Goal: Task Accomplishment & Management: Manage account settings

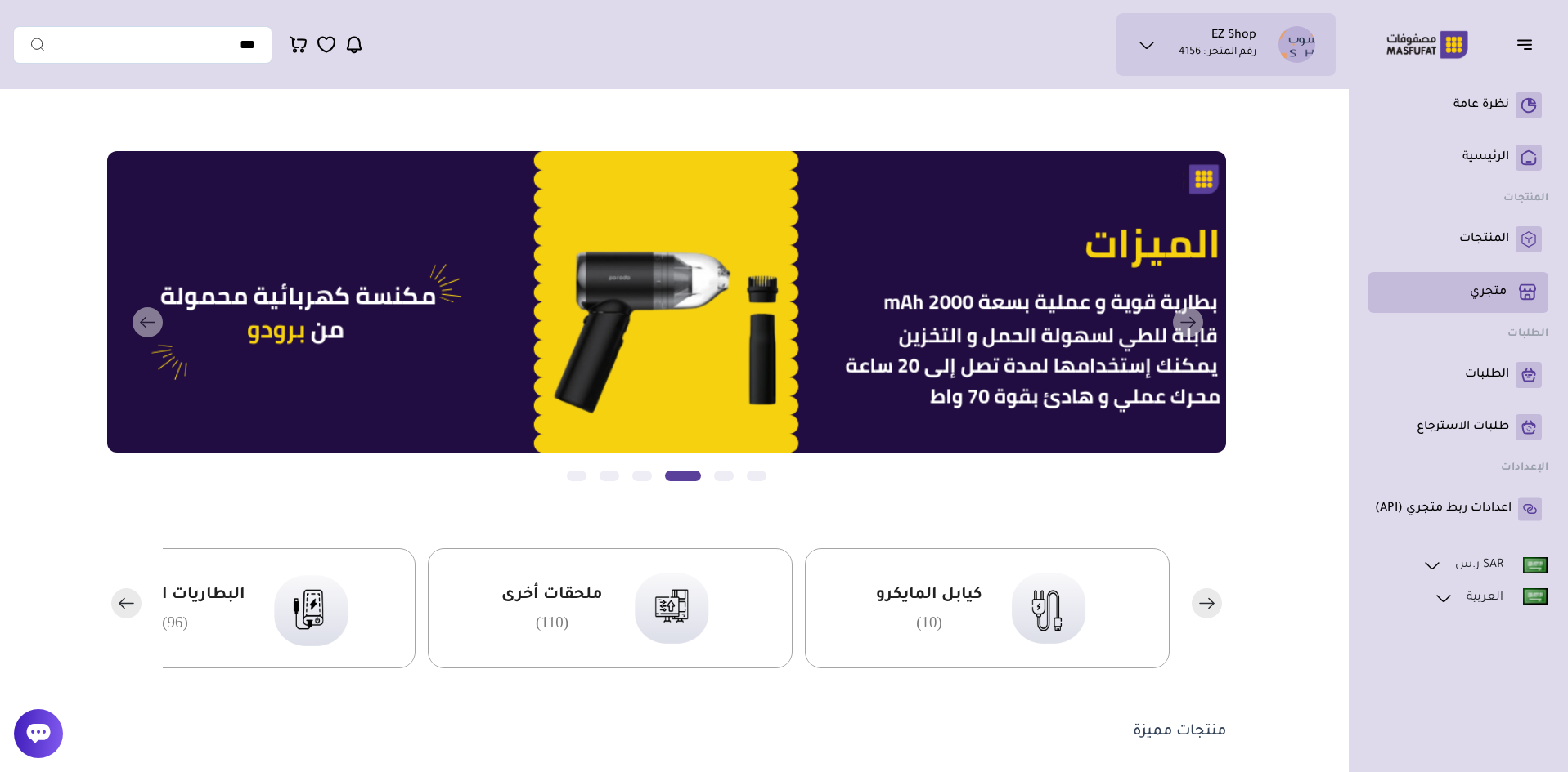
click at [1491, 274] on li "متجري ( 0 )" at bounding box center [1458, 292] width 179 height 41
click at [1482, 292] on p "متجري ( 0 )" at bounding box center [1488, 293] width 37 height 17
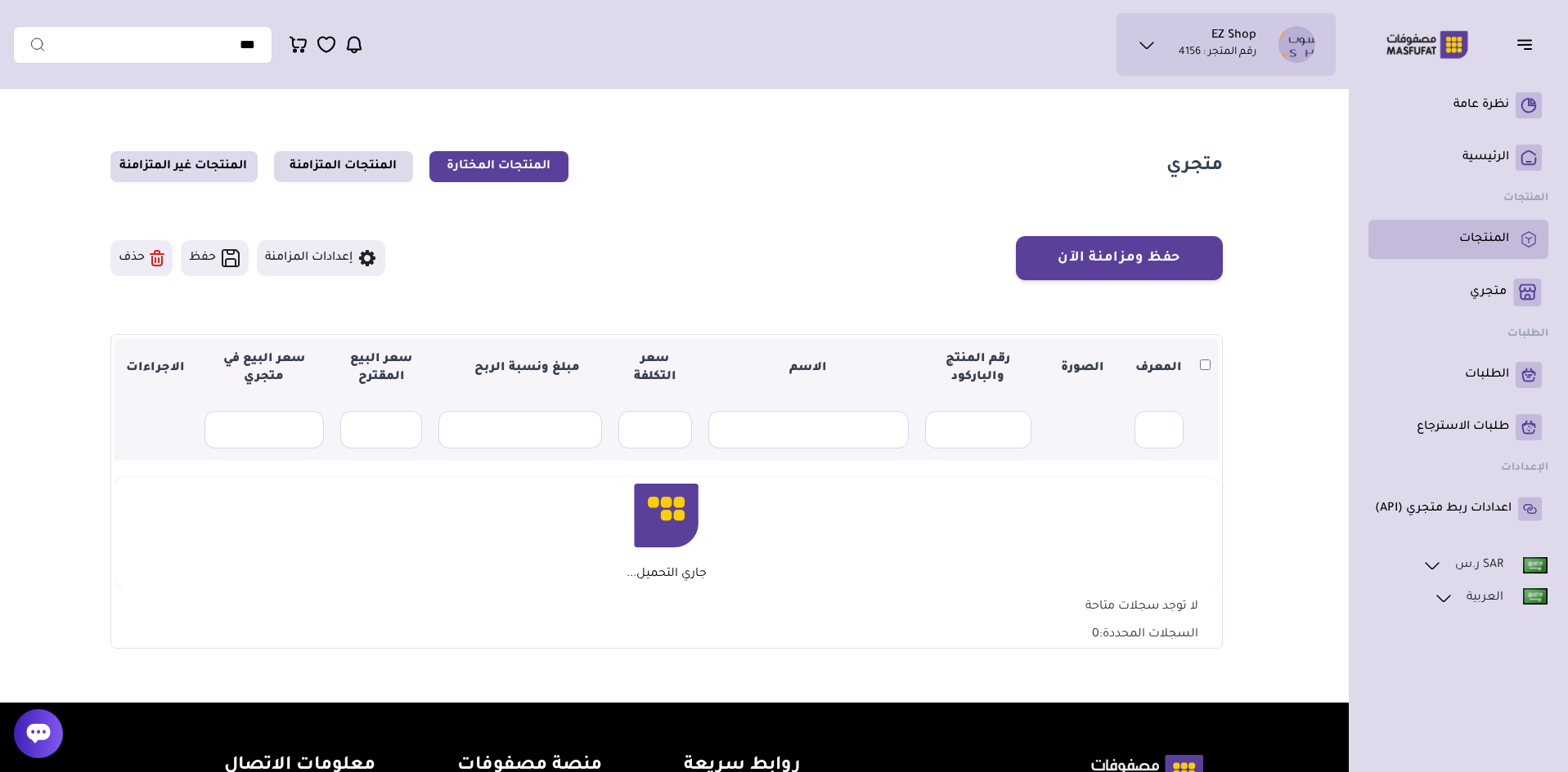
click at [1489, 236] on p "المنتجات" at bounding box center [1484, 239] width 50 height 17
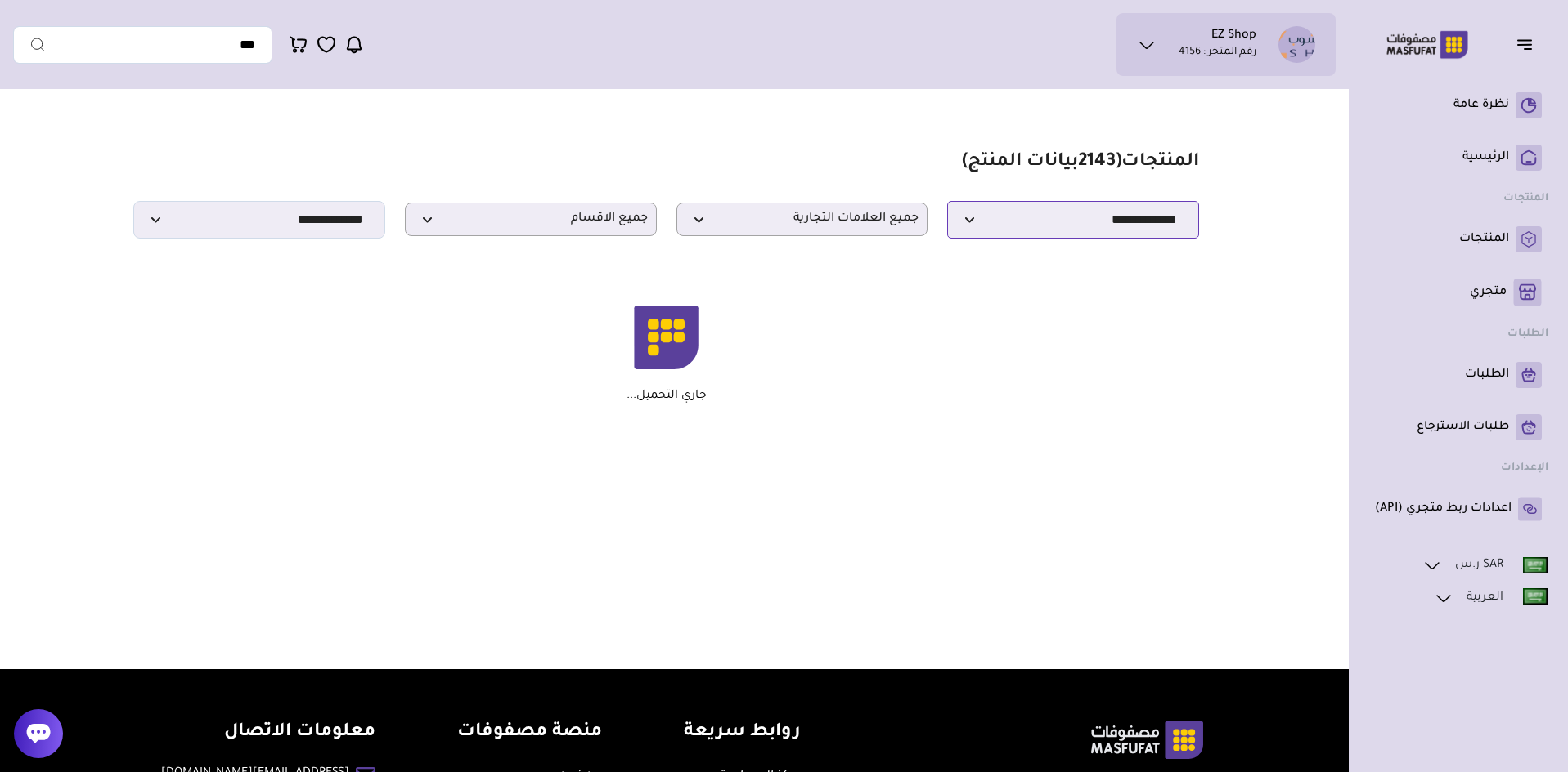
click at [1068, 239] on select "**********" at bounding box center [1073, 219] width 252 height 38
click at [947, 206] on select "**********" at bounding box center [1073, 219] width 252 height 38
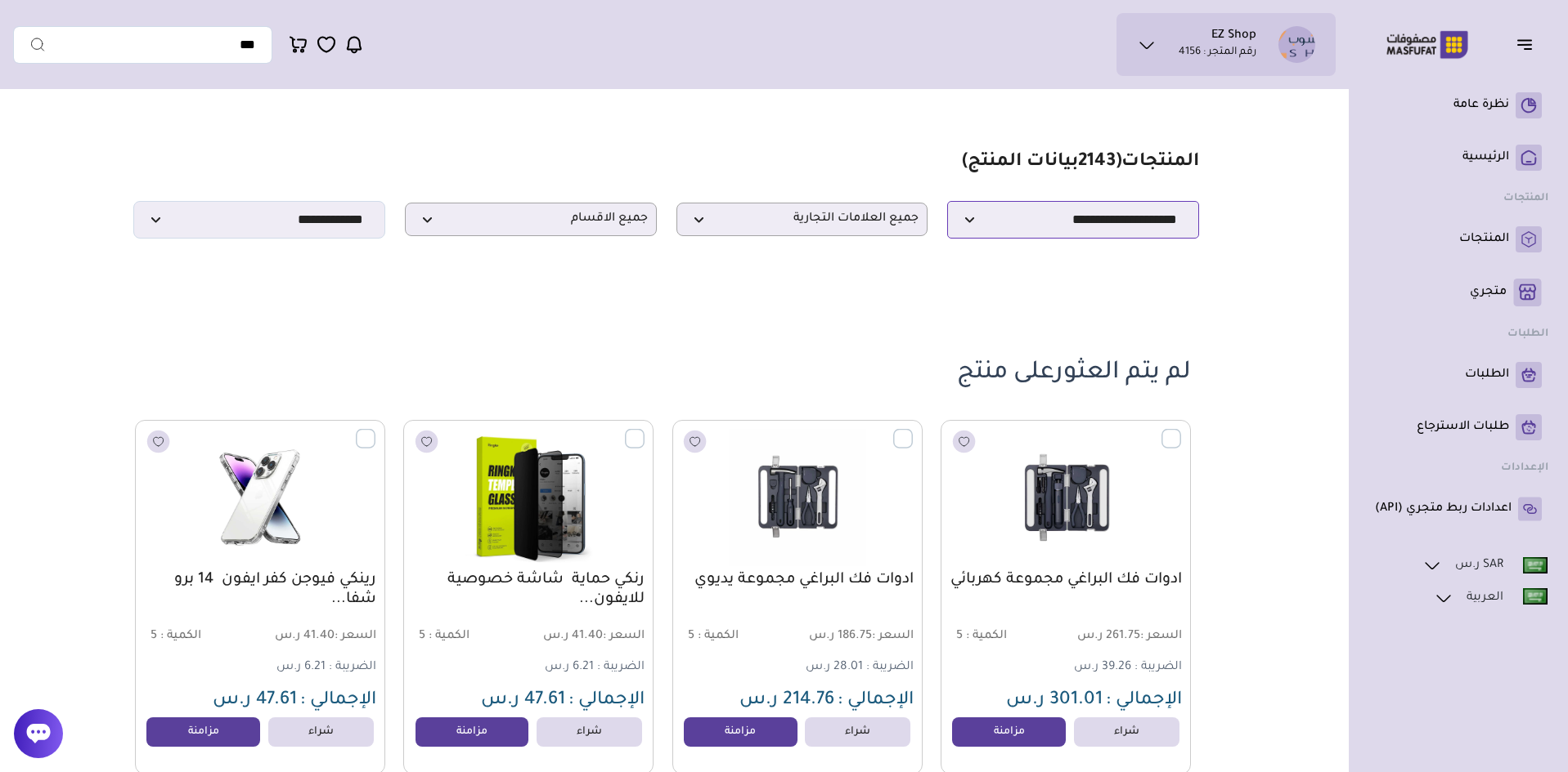
click at [1041, 233] on select "**********" at bounding box center [1073, 219] width 252 height 38
select select "*"
click at [947, 206] on select "**********" at bounding box center [1073, 219] width 252 height 38
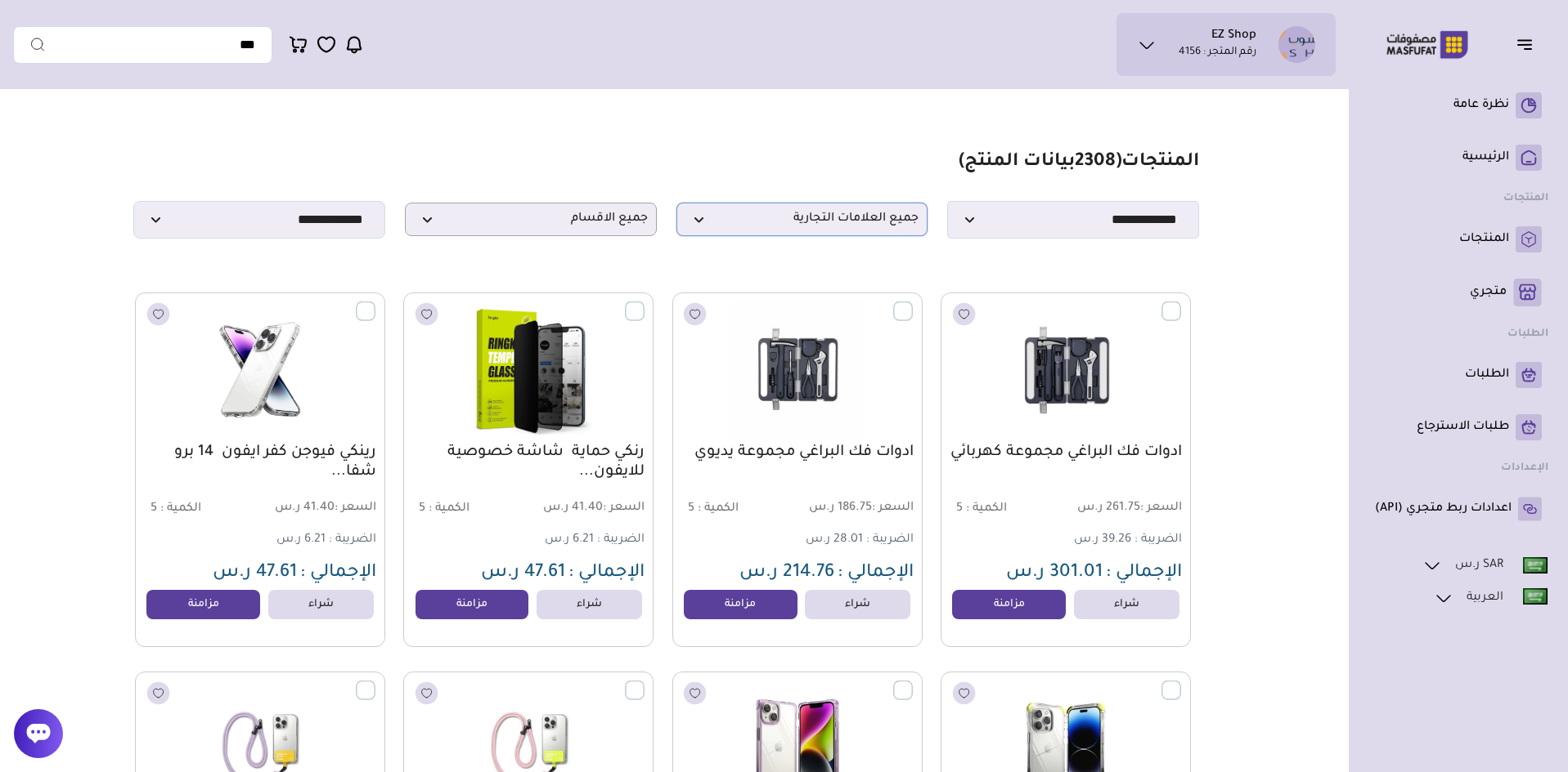
click at [802, 227] on span "جميع العلامات التجارية" at bounding box center [802, 219] width 234 height 16
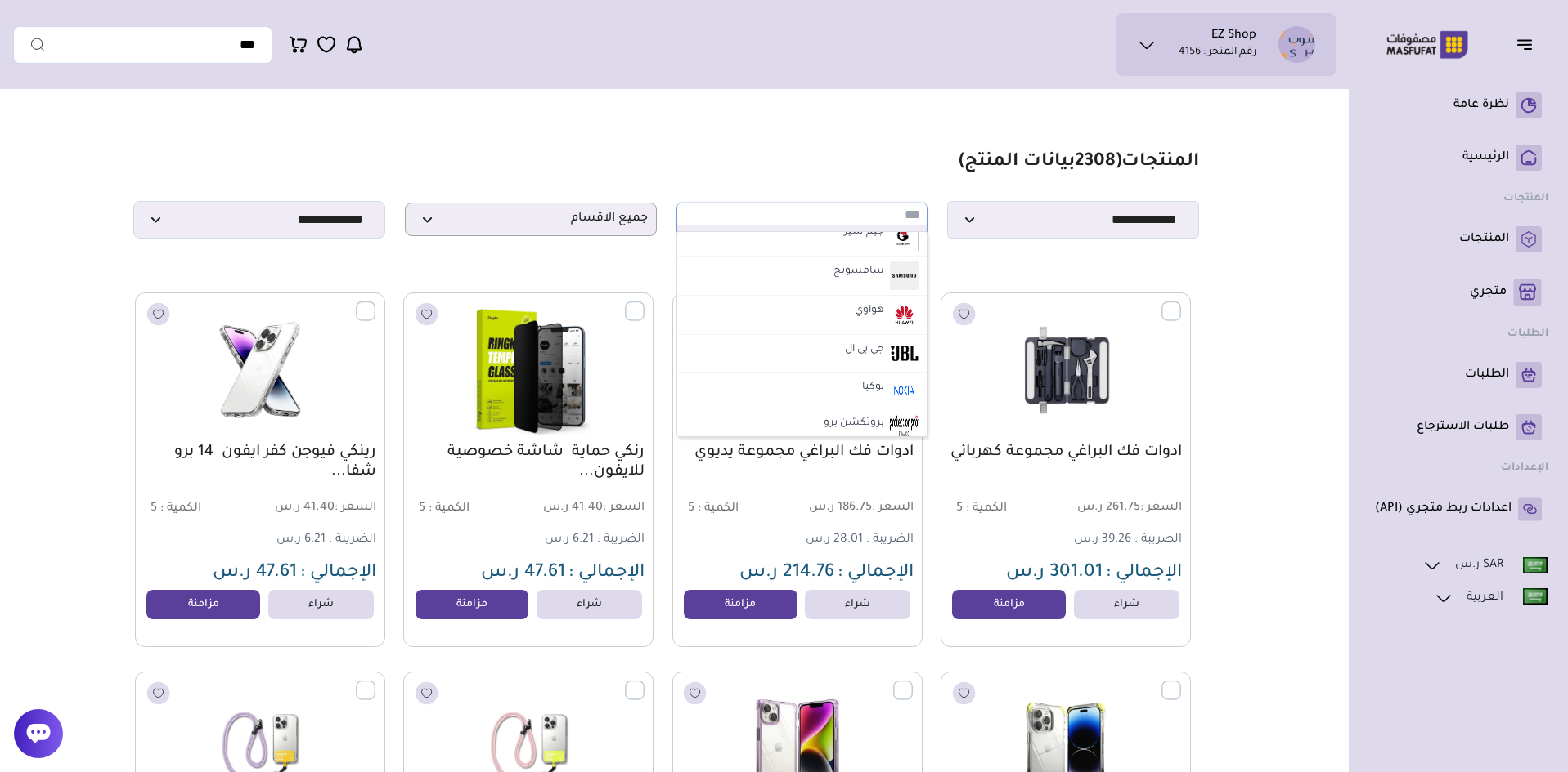
scroll to position [899, 0]
click at [843, 277] on label "سامسونج" at bounding box center [858, 271] width 56 height 21
select select "**"
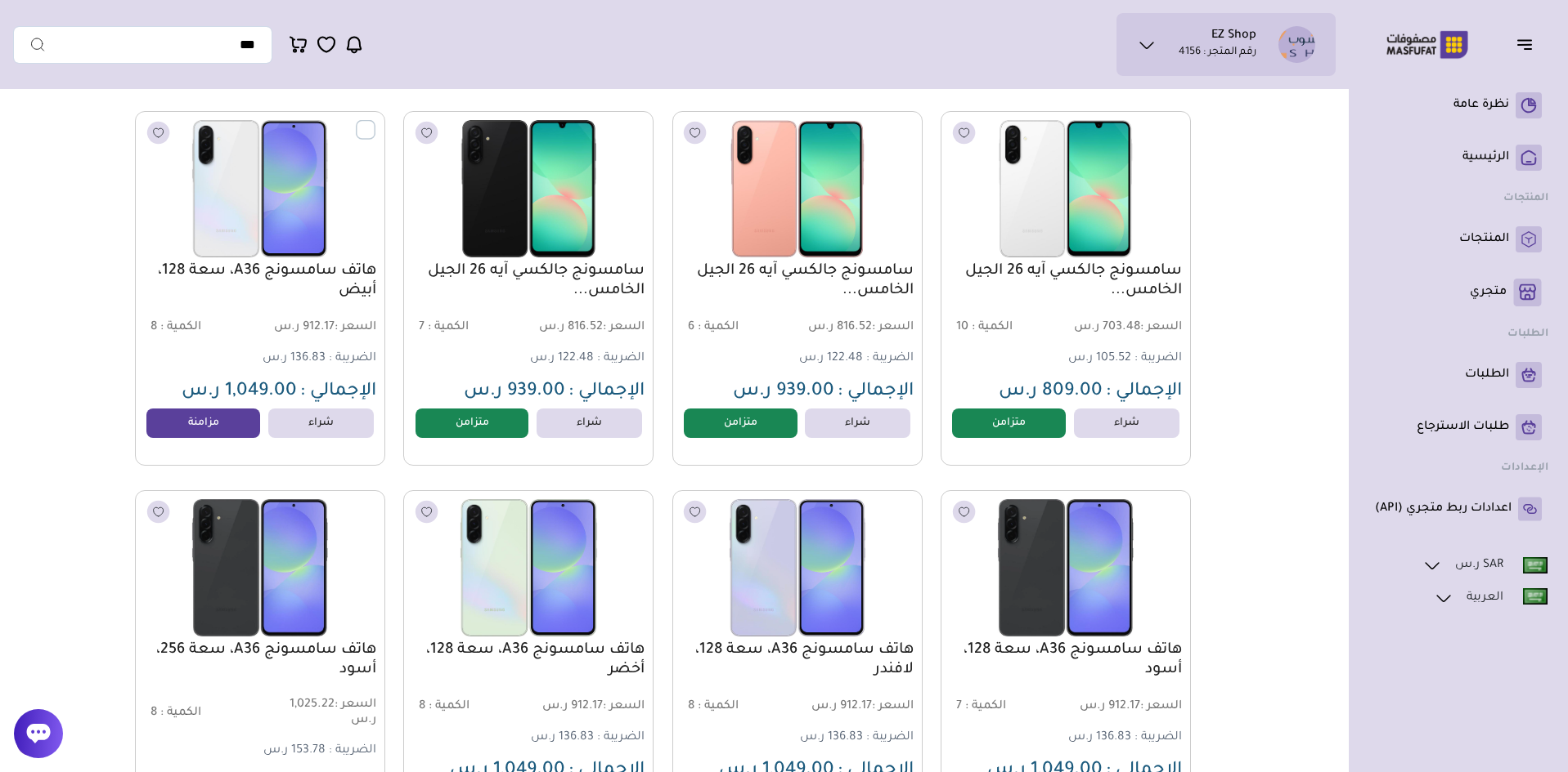
scroll to position [1226, 0]
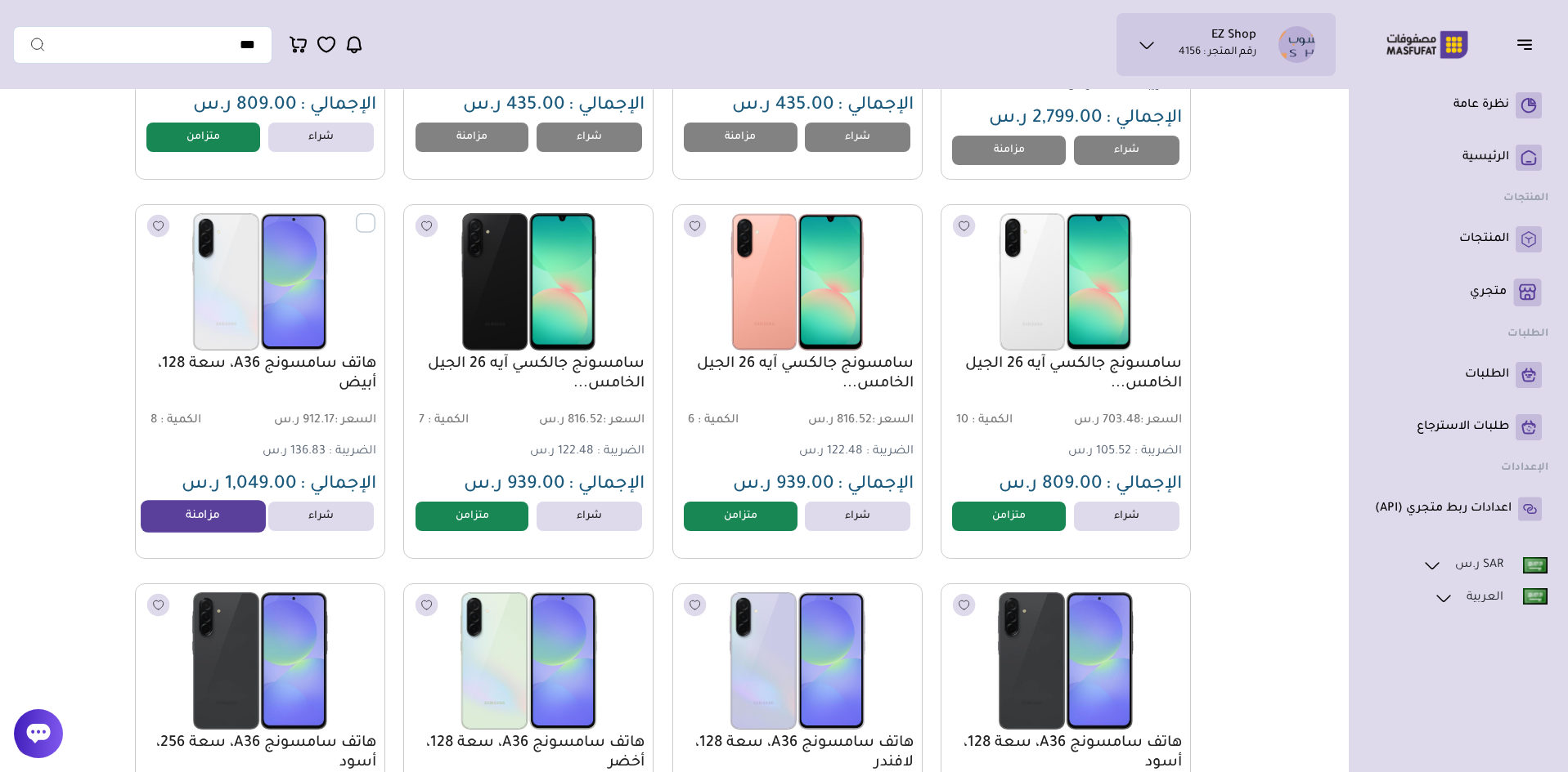
click at [172, 532] on link "مزامنة" at bounding box center [204, 516] width 124 height 32
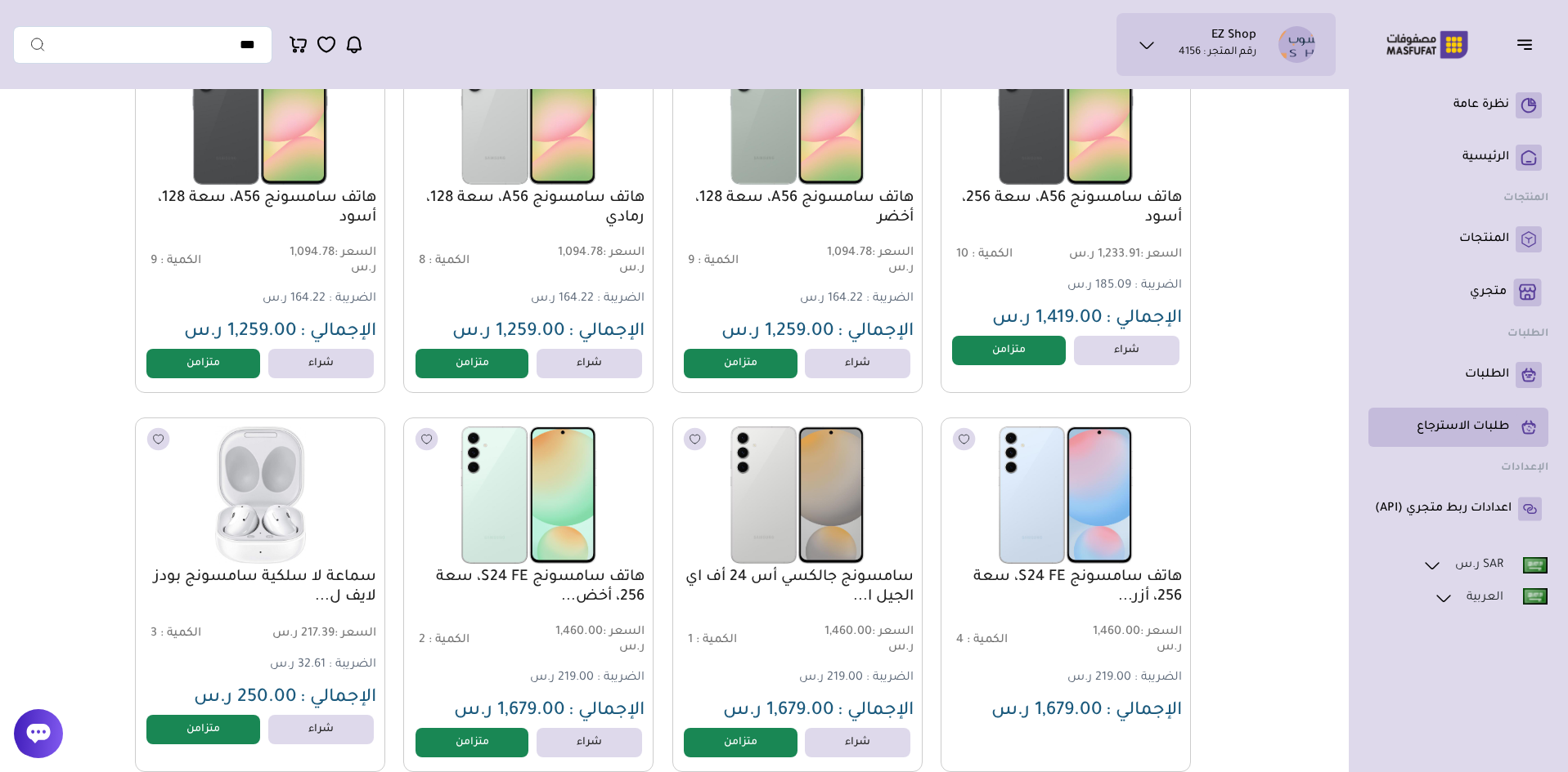
scroll to position [2125, 0]
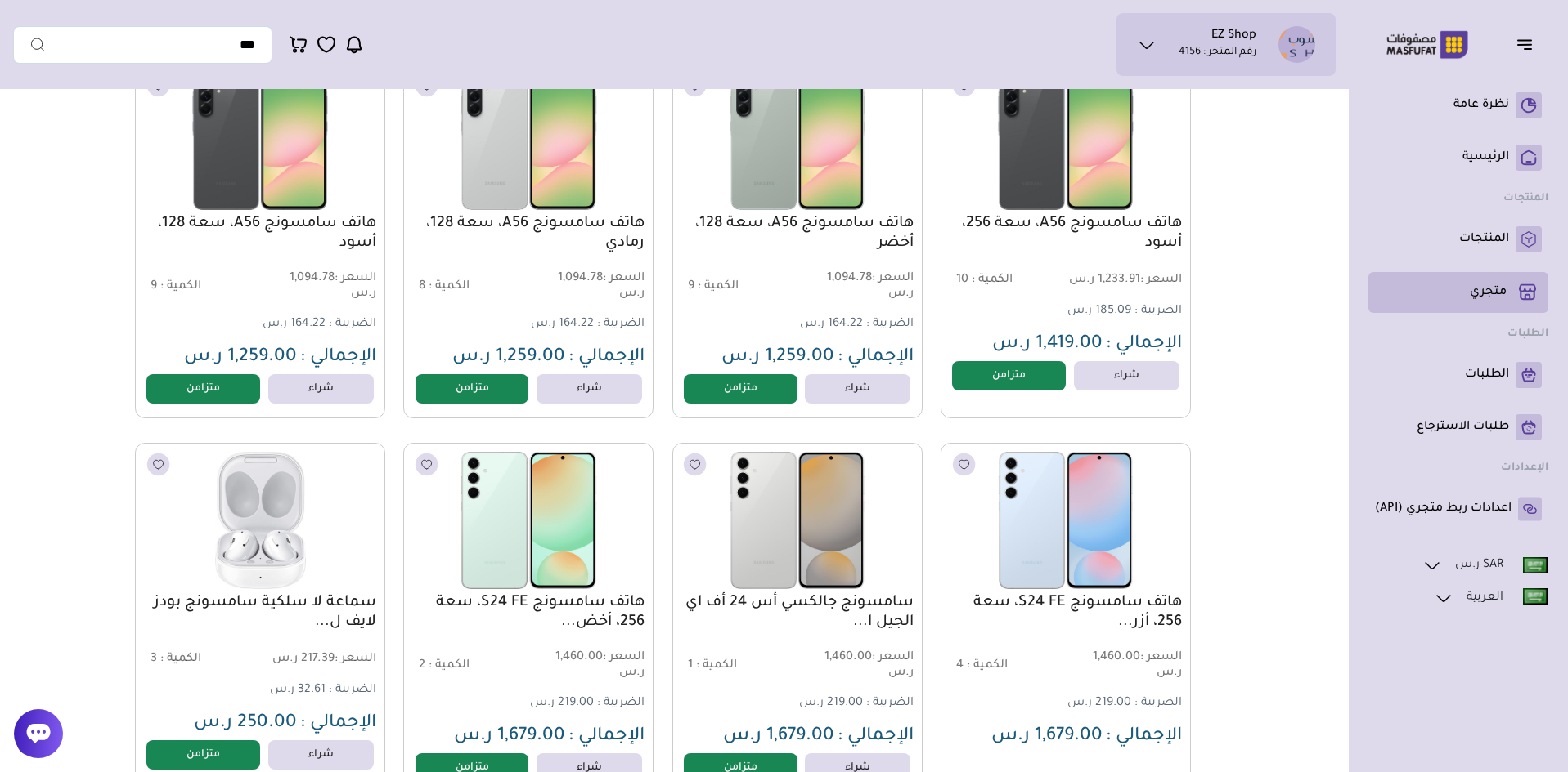
click at [1482, 298] on p "متجري ( 0 )" at bounding box center [1488, 293] width 37 height 17
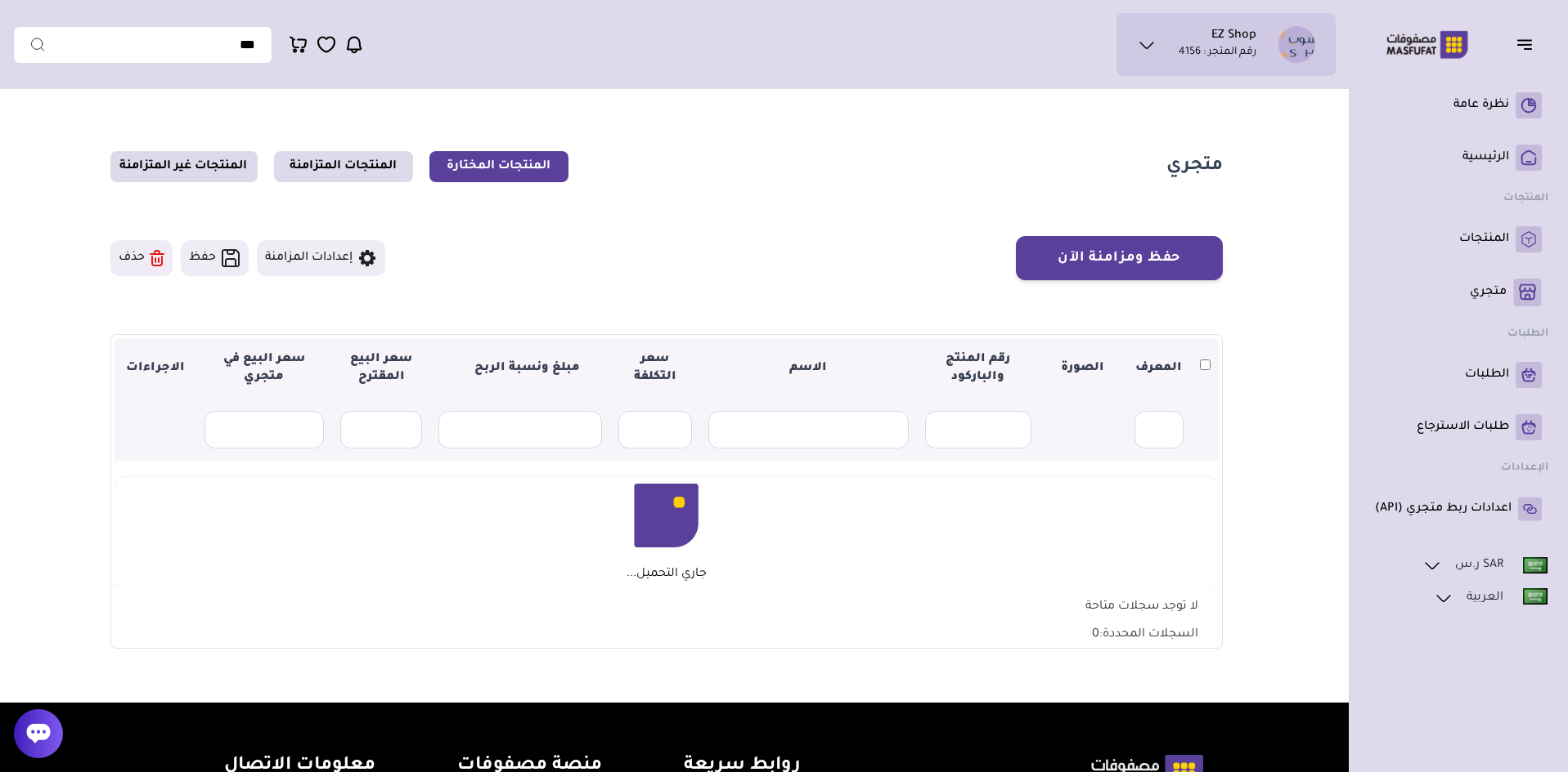
click at [305, 254] on button "إعدادات المزامنة" at bounding box center [321, 258] width 129 height 36
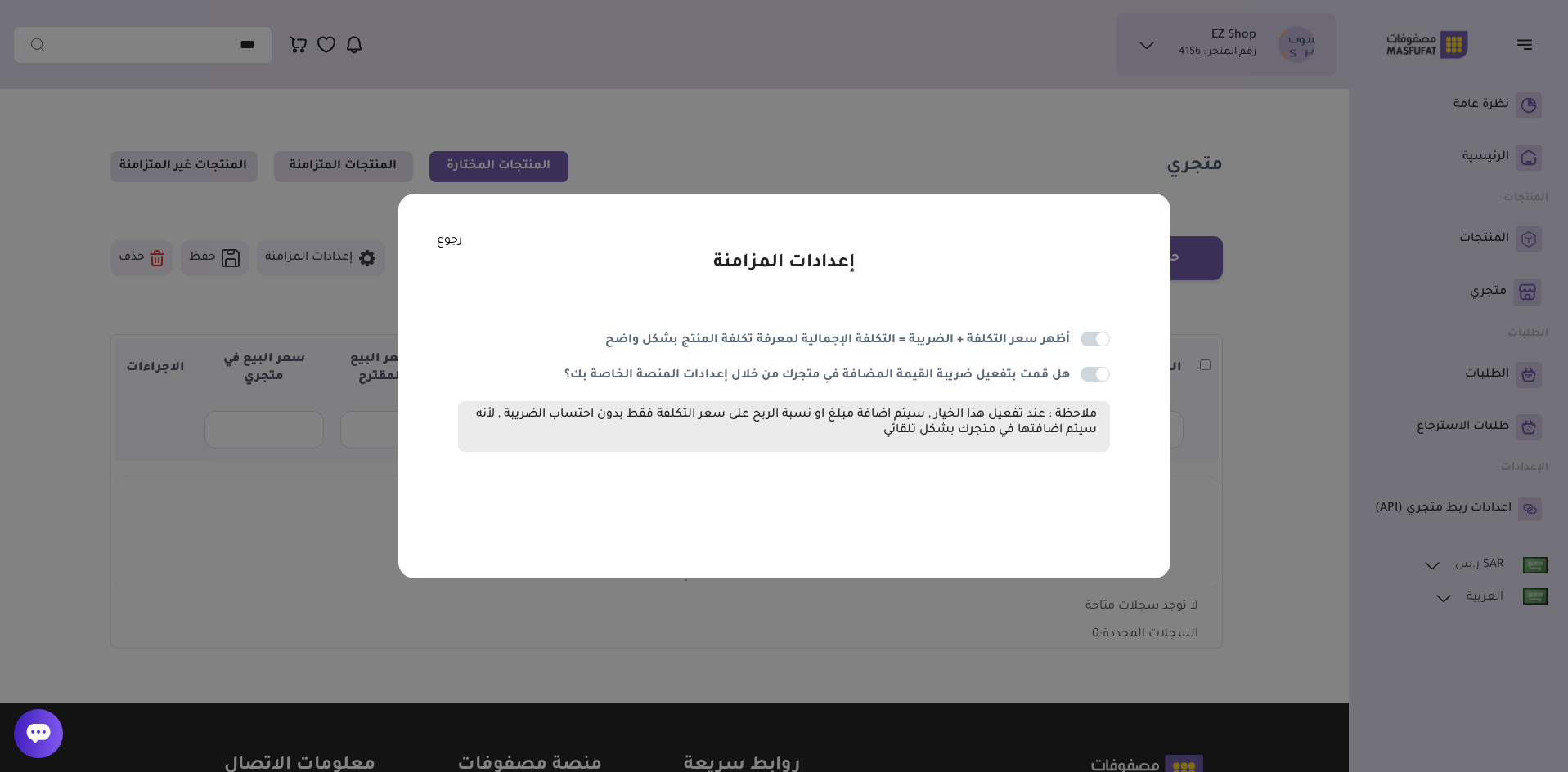
click at [1085, 375] on span at bounding box center [1095, 374] width 30 height 15
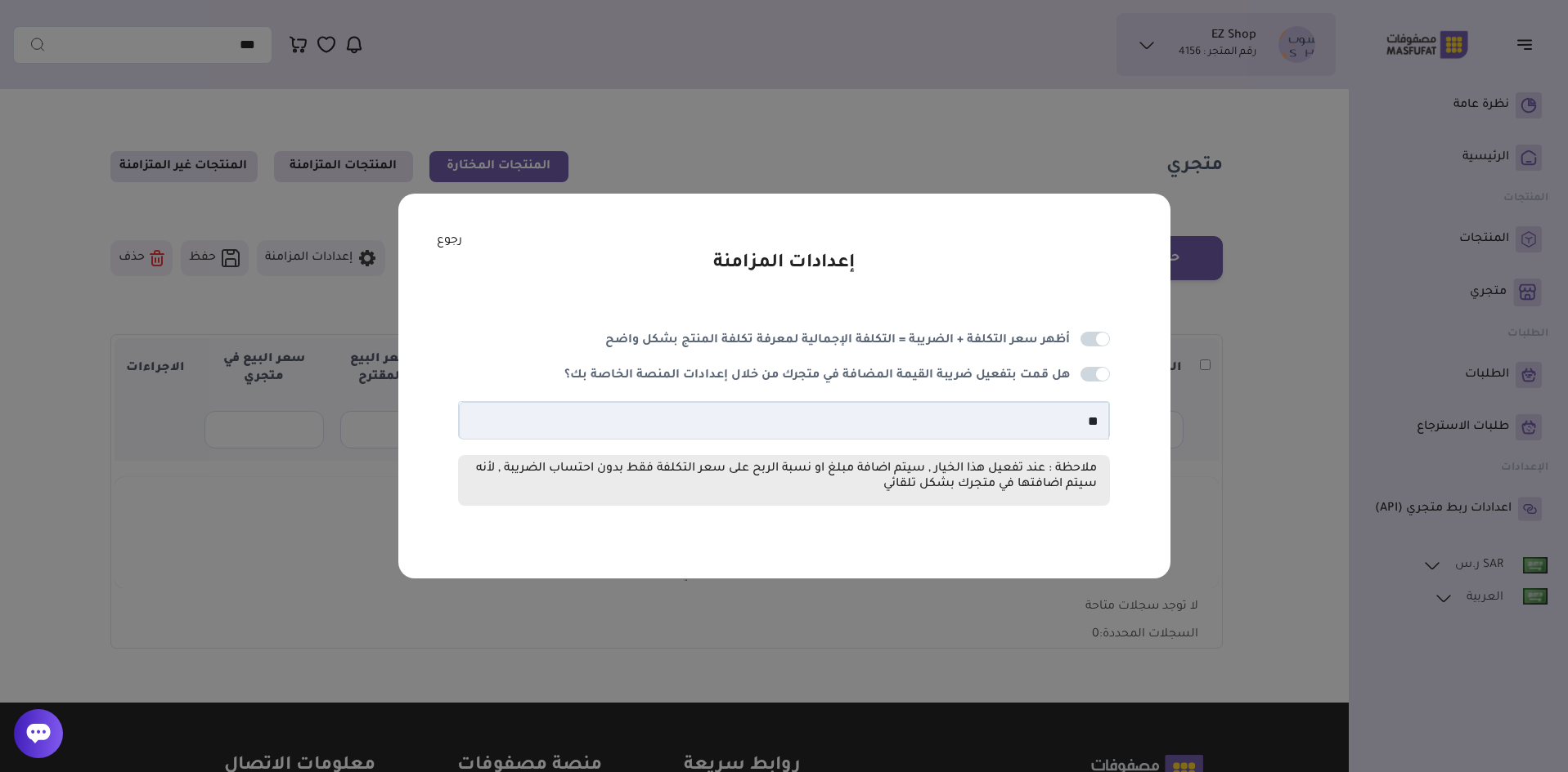
click at [1096, 337] on span at bounding box center [1095, 339] width 30 height 15
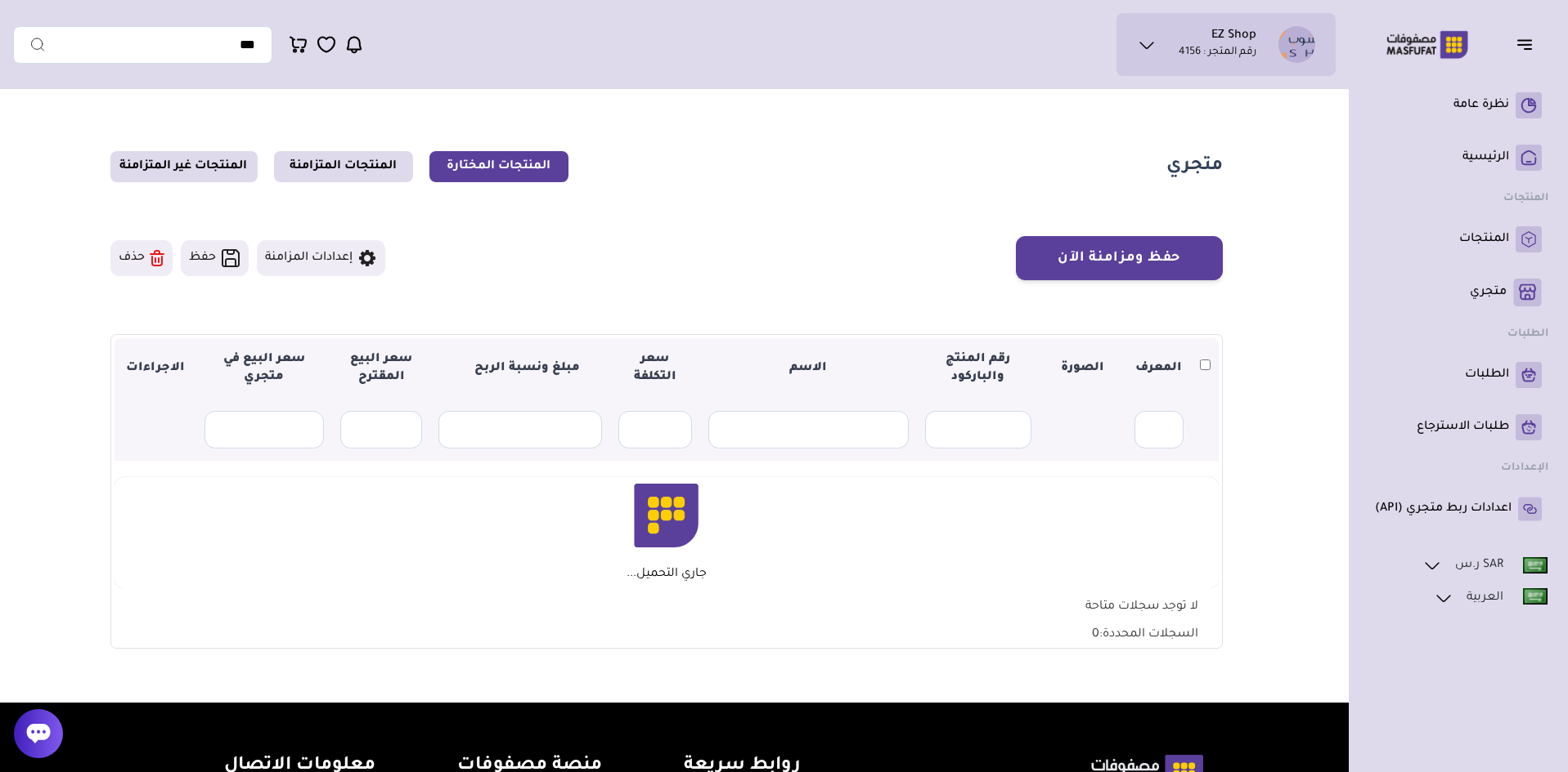
click at [298, 257] on button "إعدادات المزامنة" at bounding box center [321, 258] width 129 height 36
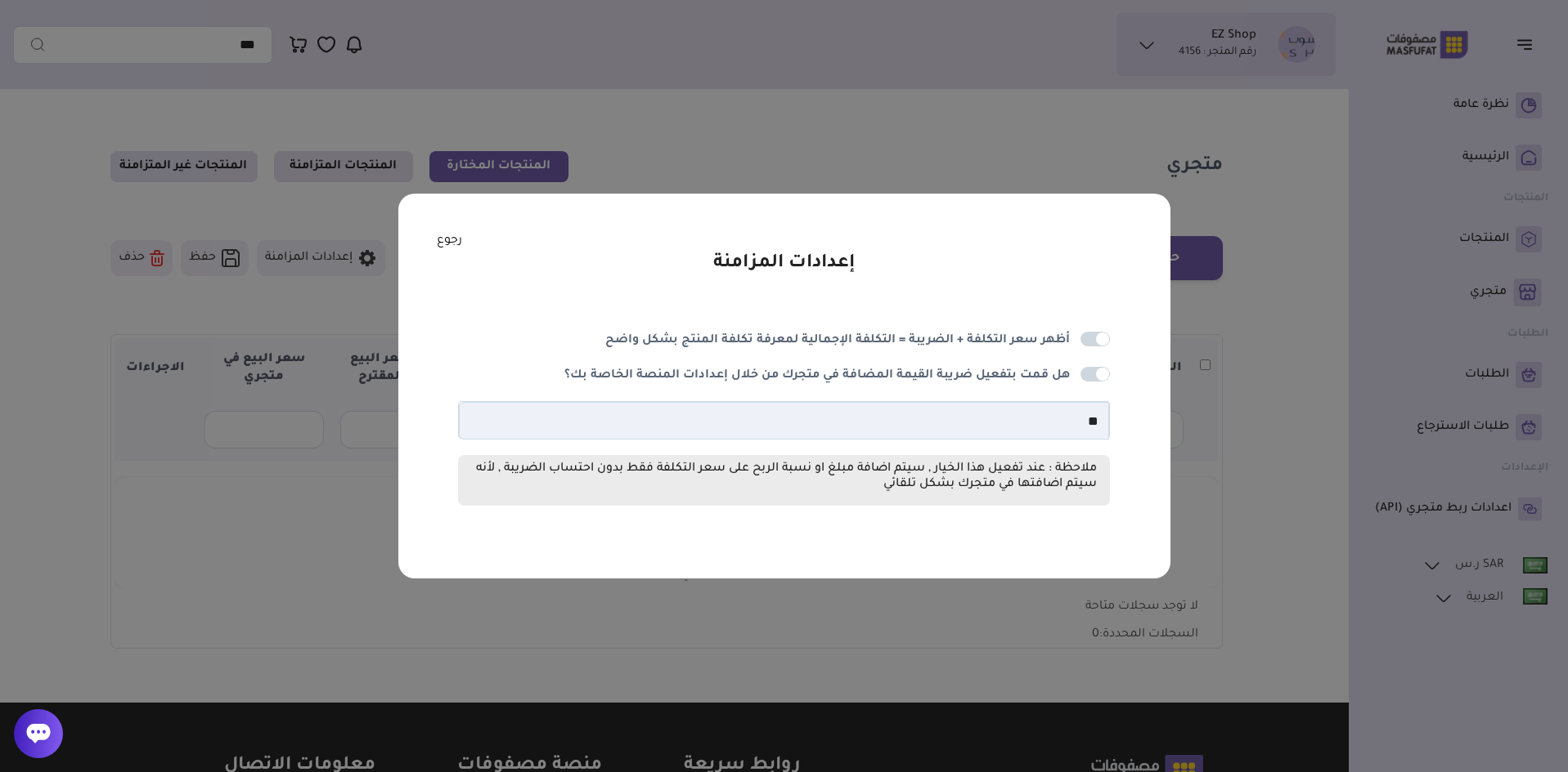
click at [854, 152] on div "إعدادات المزامنة أظهر سعر التكلفة + الضريبة = التكلفة الإجمالية لمعرفة تكلفة ال…" at bounding box center [784, 386] width 1568 height 772
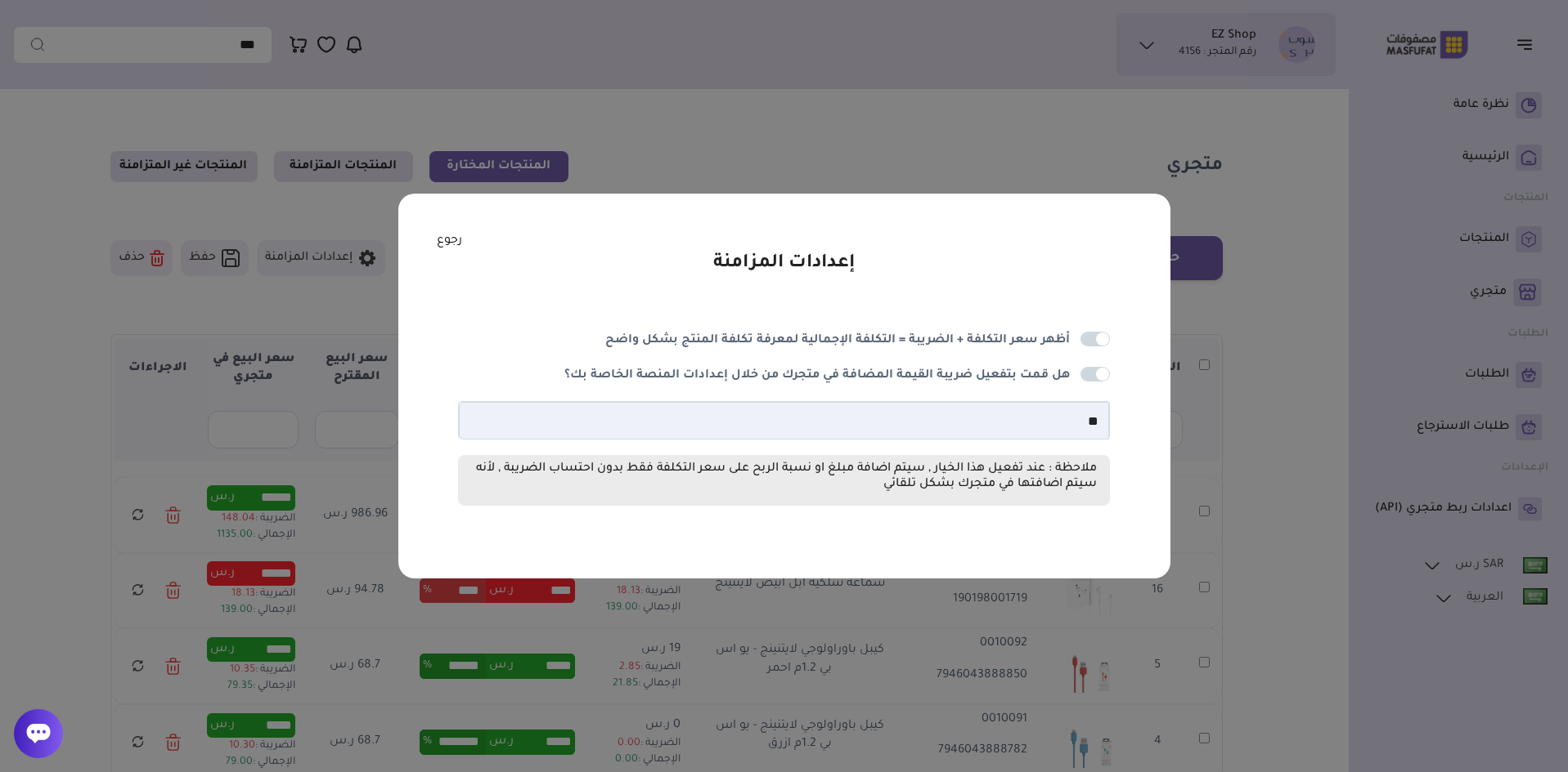
click at [437, 246] on link "رجوع" at bounding box center [449, 240] width 25 height 18
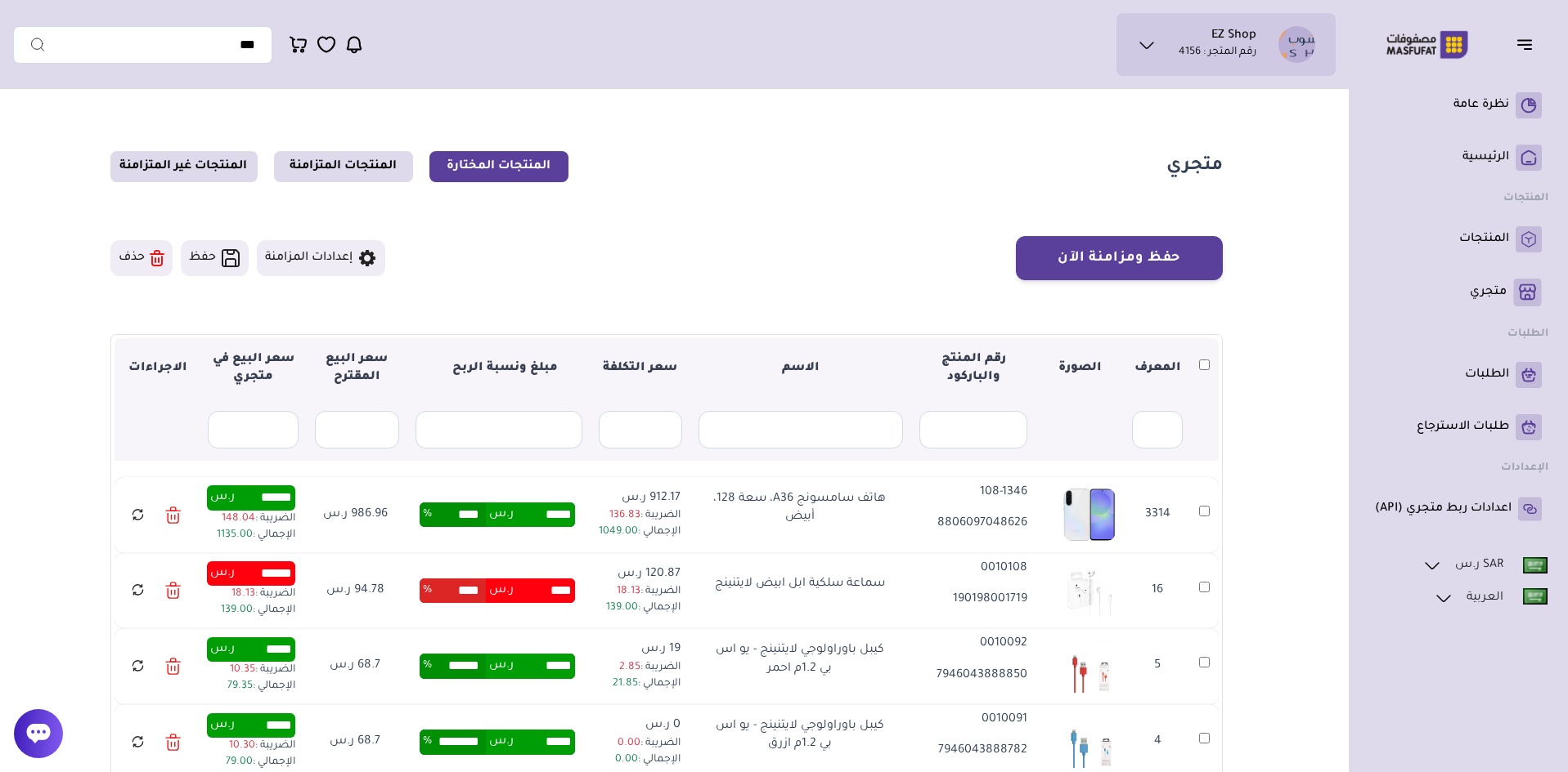
click at [175, 594] on icon at bounding box center [173, 591] width 16 height 24
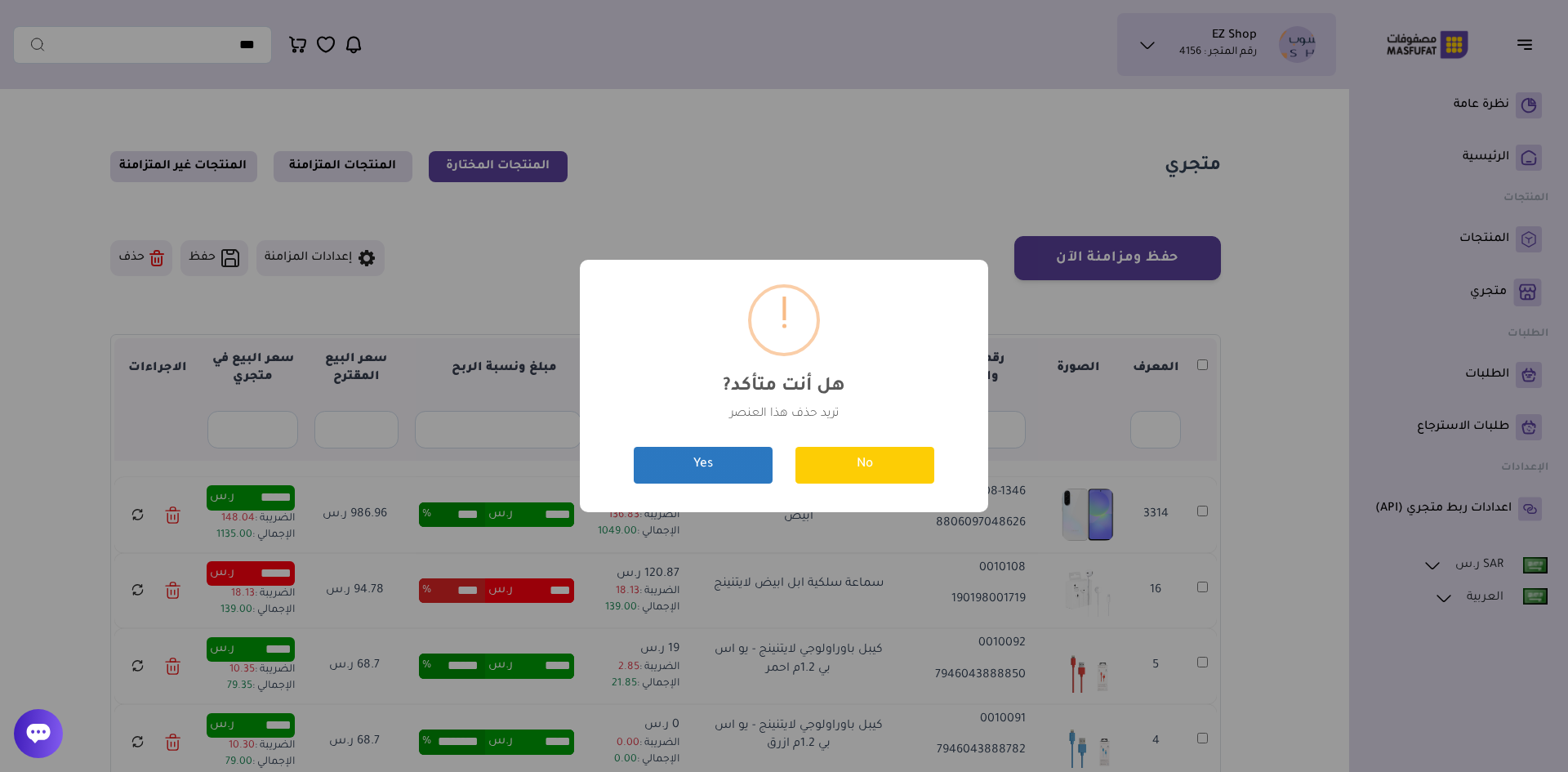
click at [724, 468] on button "Yes" at bounding box center [703, 466] width 139 height 37
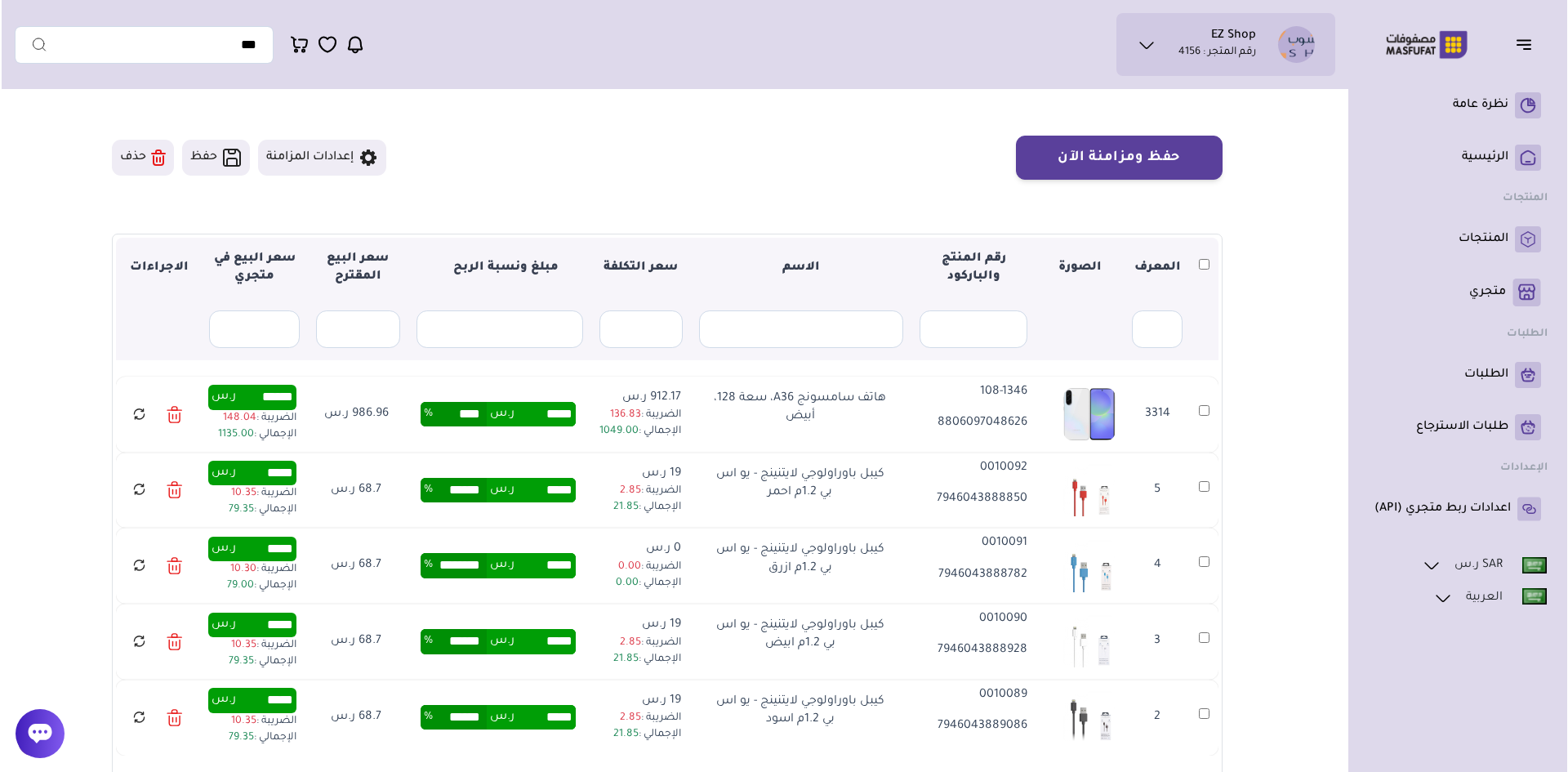
scroll to position [81, 0]
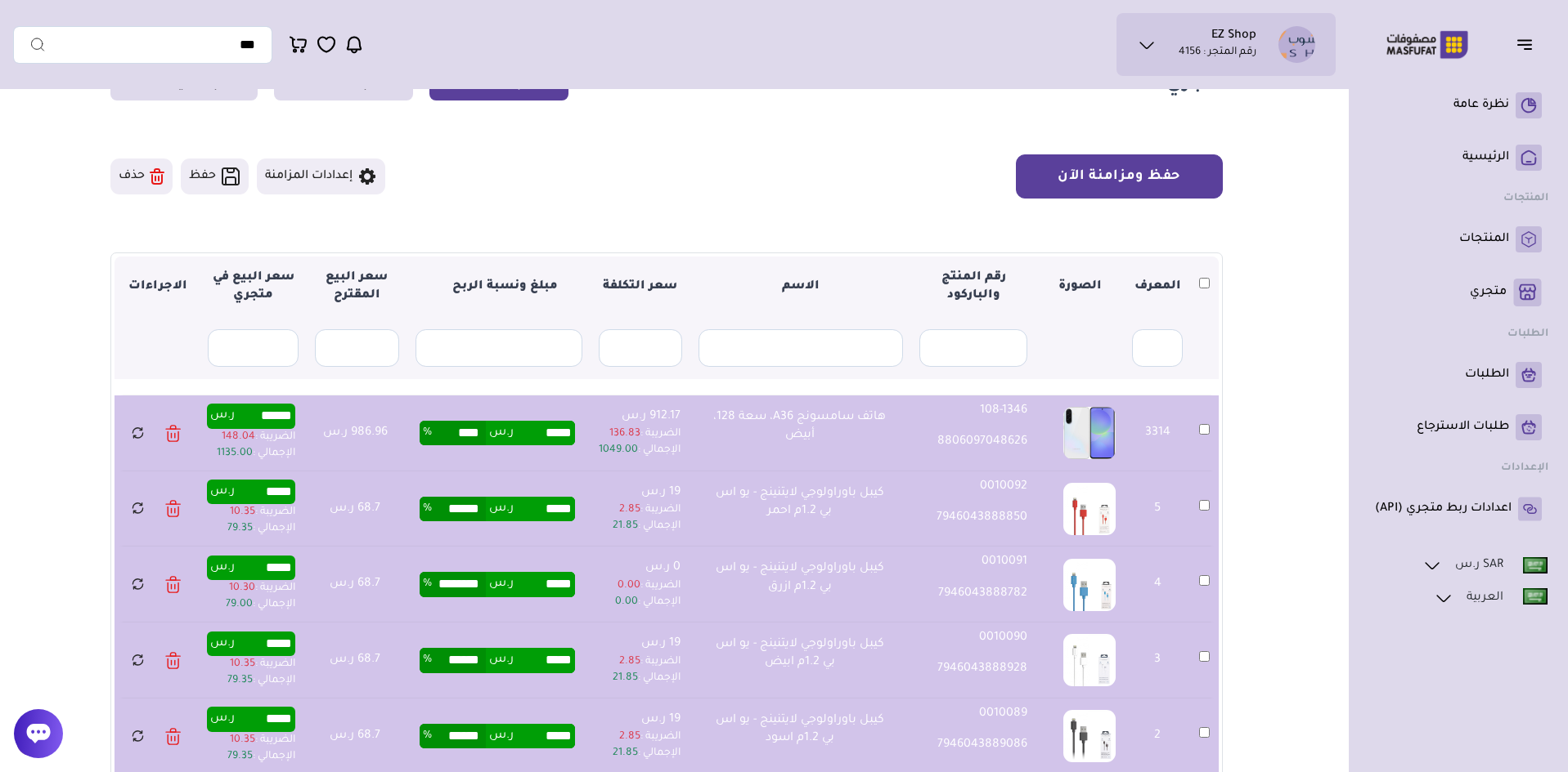
click at [1155, 187] on button "حفظ ومزامنة الآن" at bounding box center [1119, 177] width 207 height 44
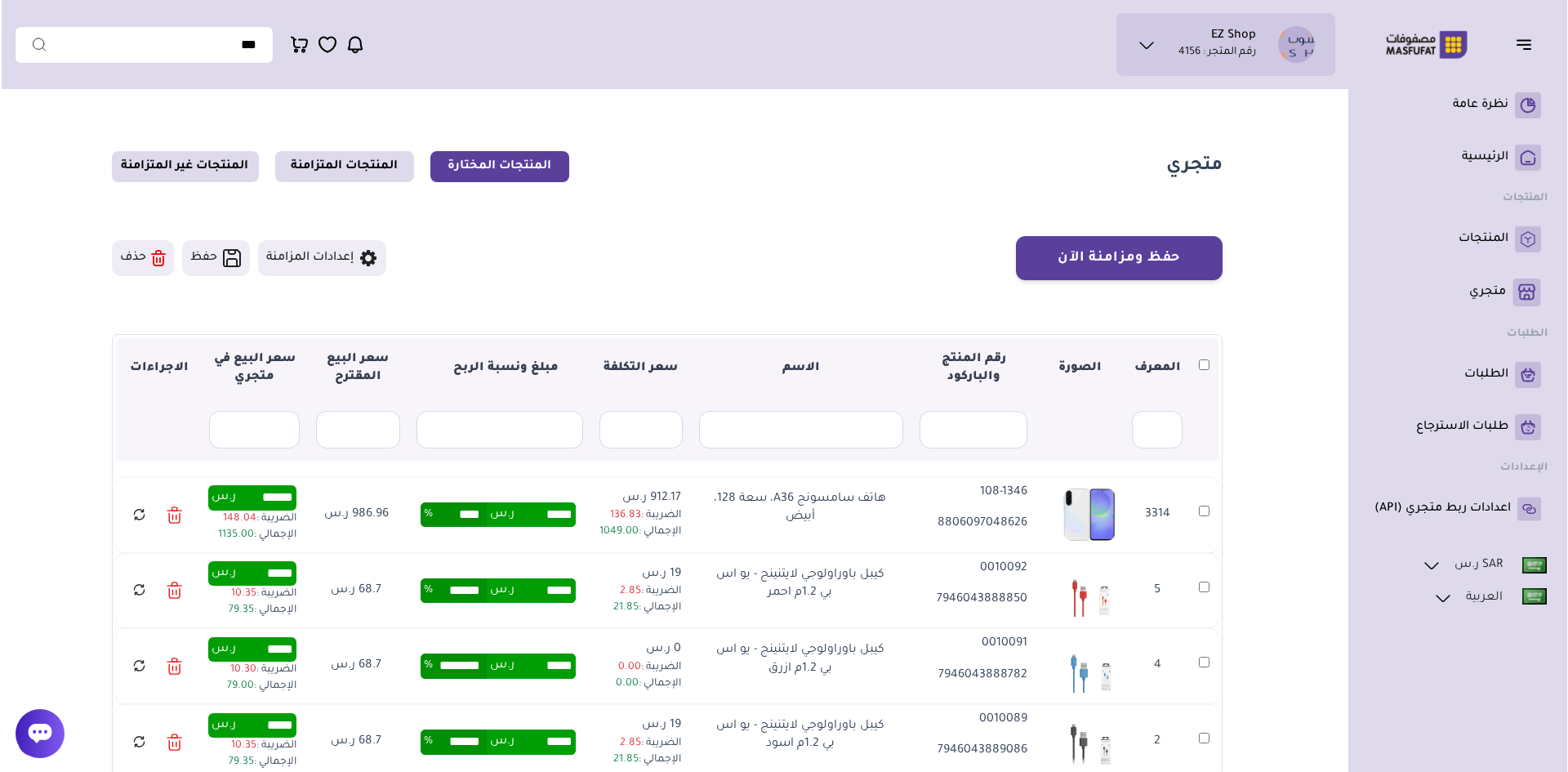
scroll to position [81, 0]
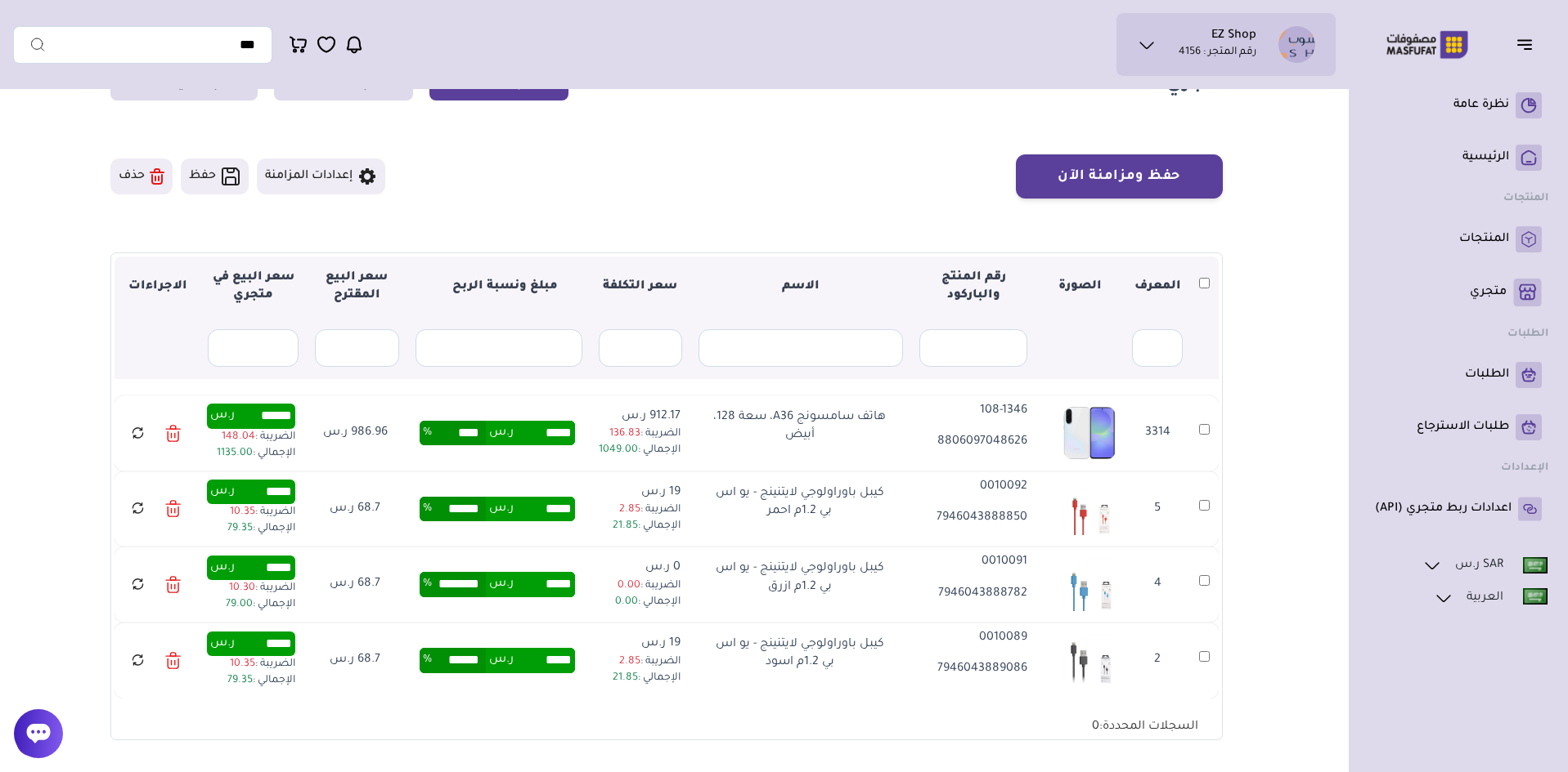
click at [1201, 279] on th at bounding box center [1204, 288] width 28 height 61
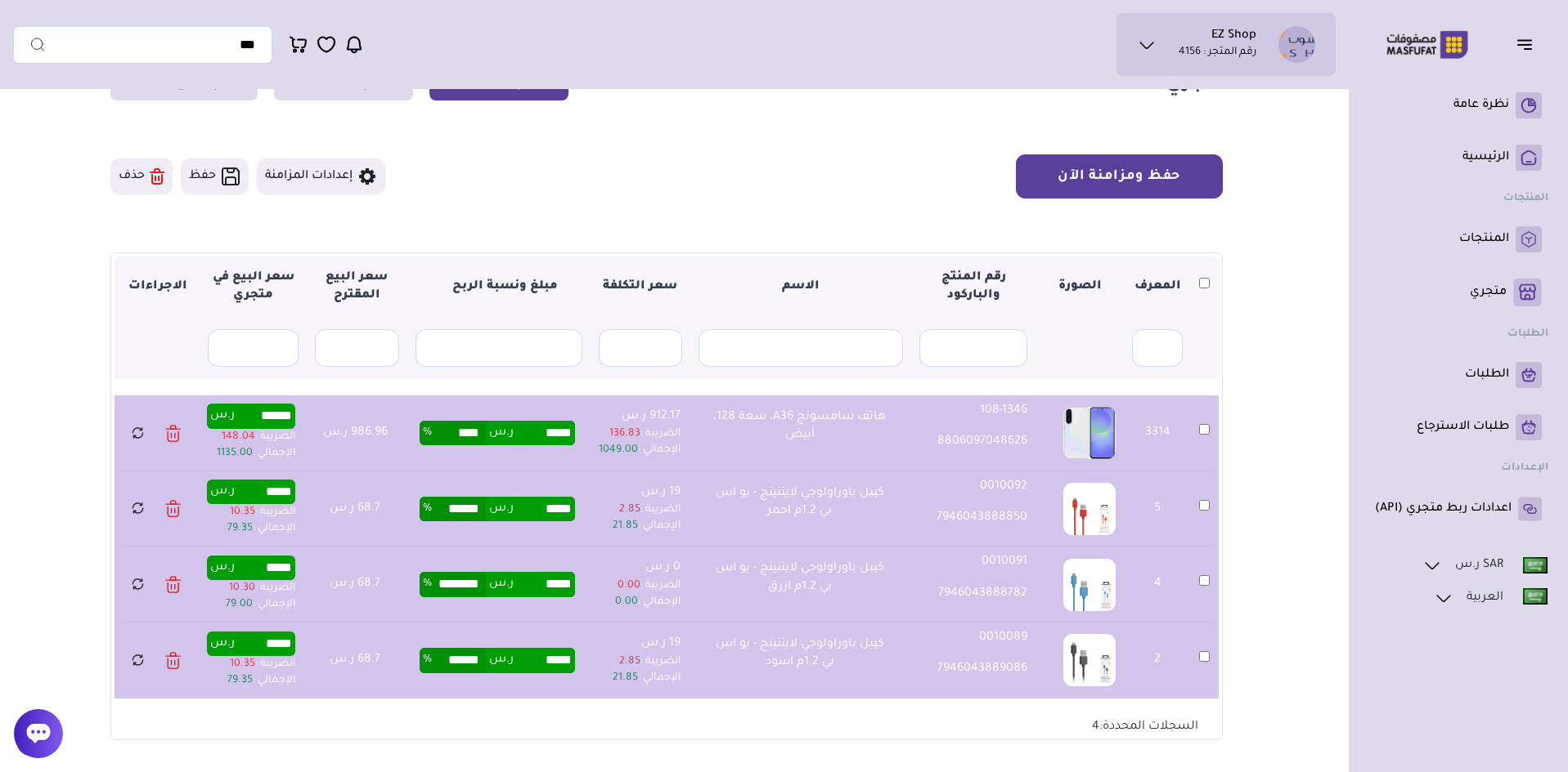
click at [1152, 188] on button "حفظ ومزامنة الآن" at bounding box center [1119, 177] width 207 height 44
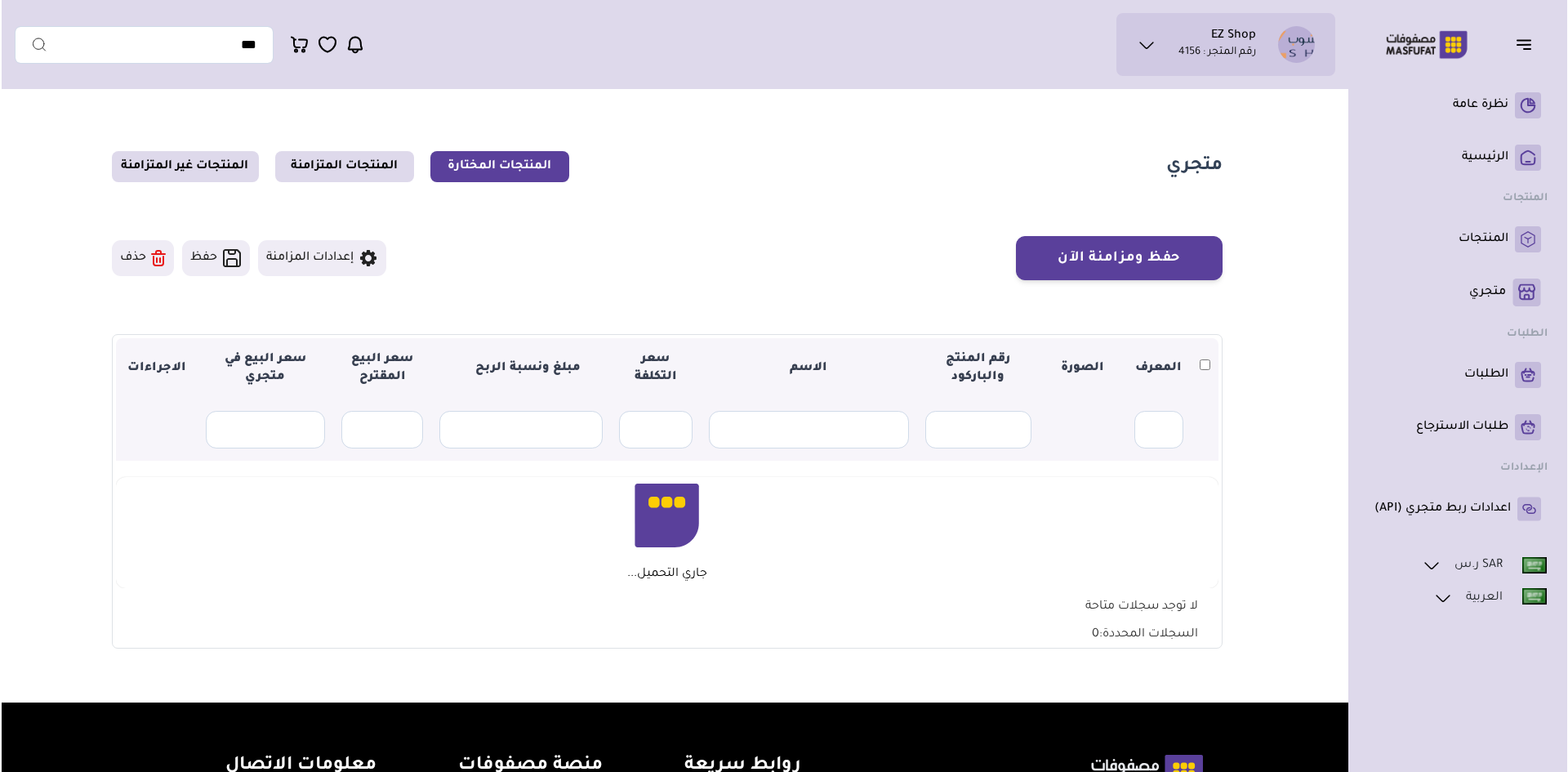
scroll to position [81, 0]
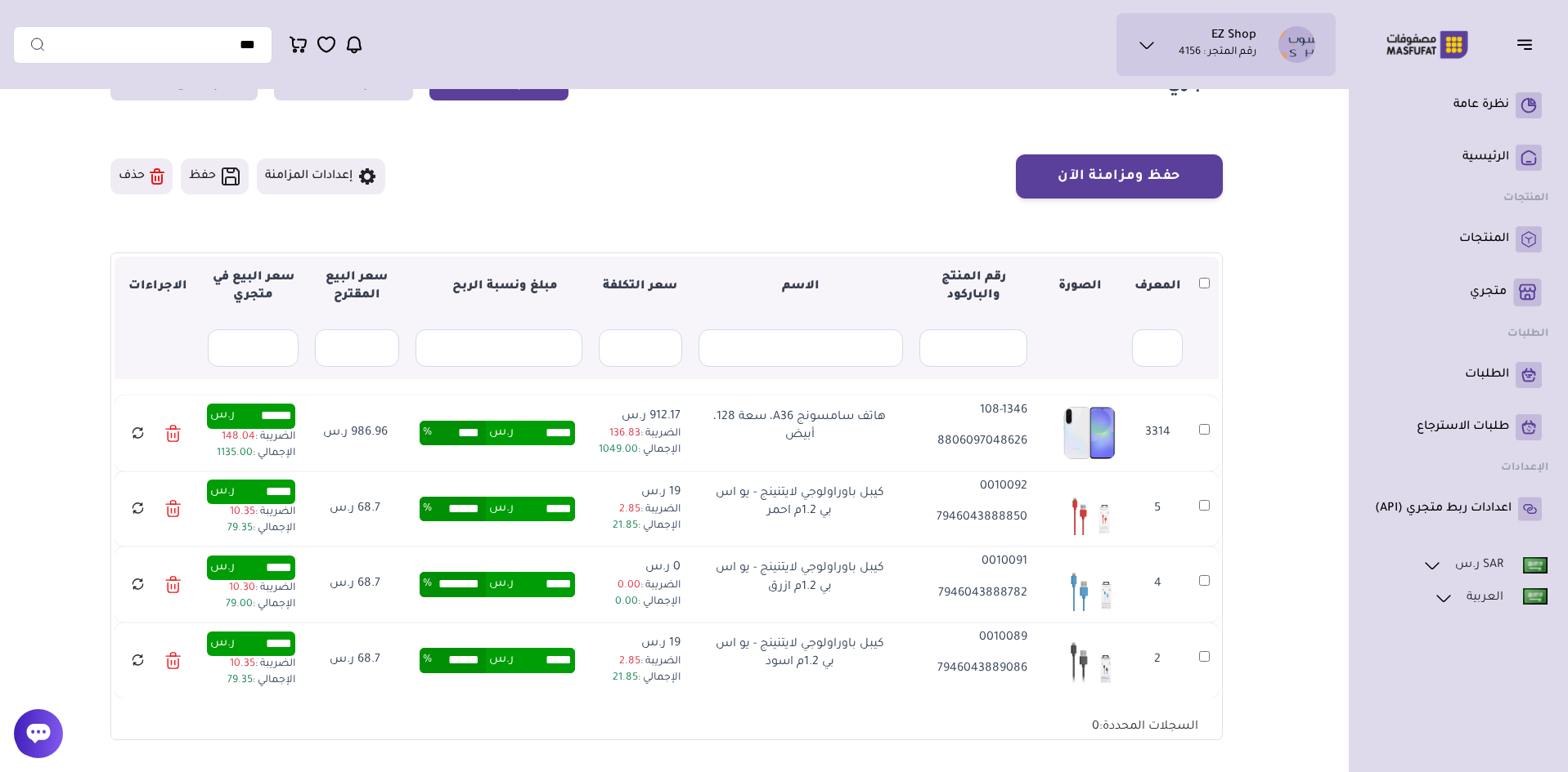
click at [168, 589] on icon at bounding box center [173, 588] width 10 height 10
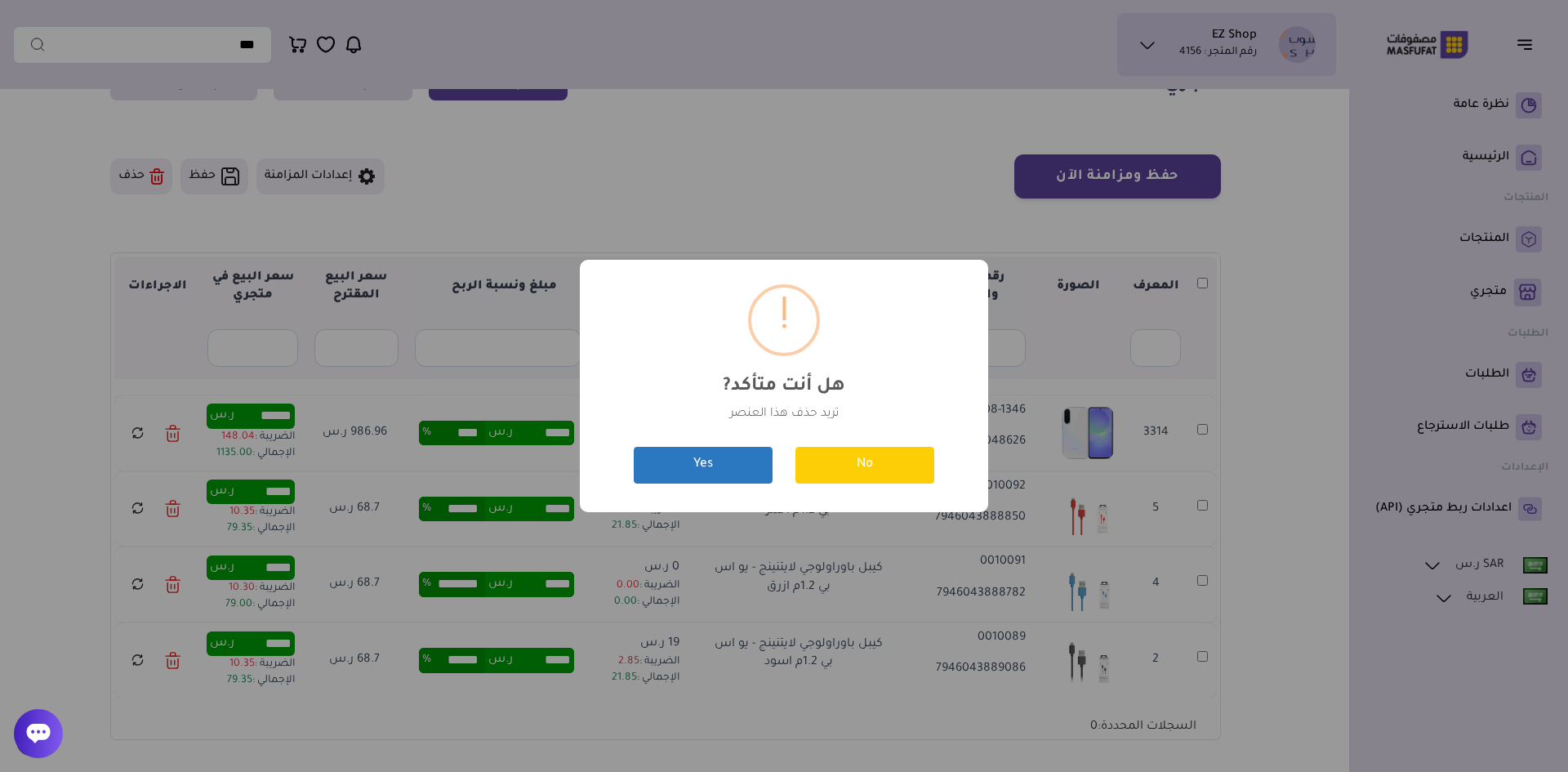
click at [693, 469] on button "Yes" at bounding box center [703, 466] width 139 height 37
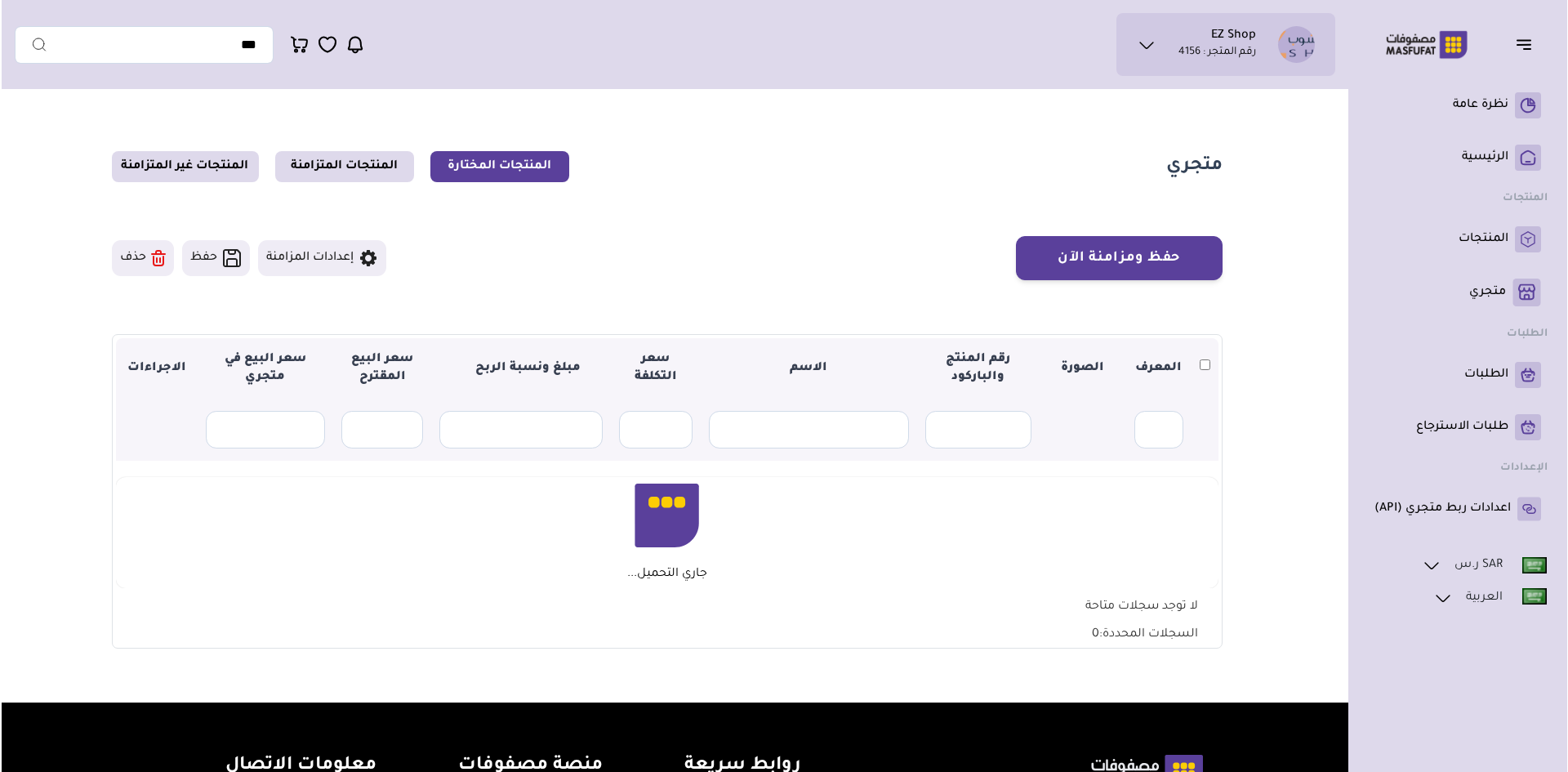
scroll to position [81, 0]
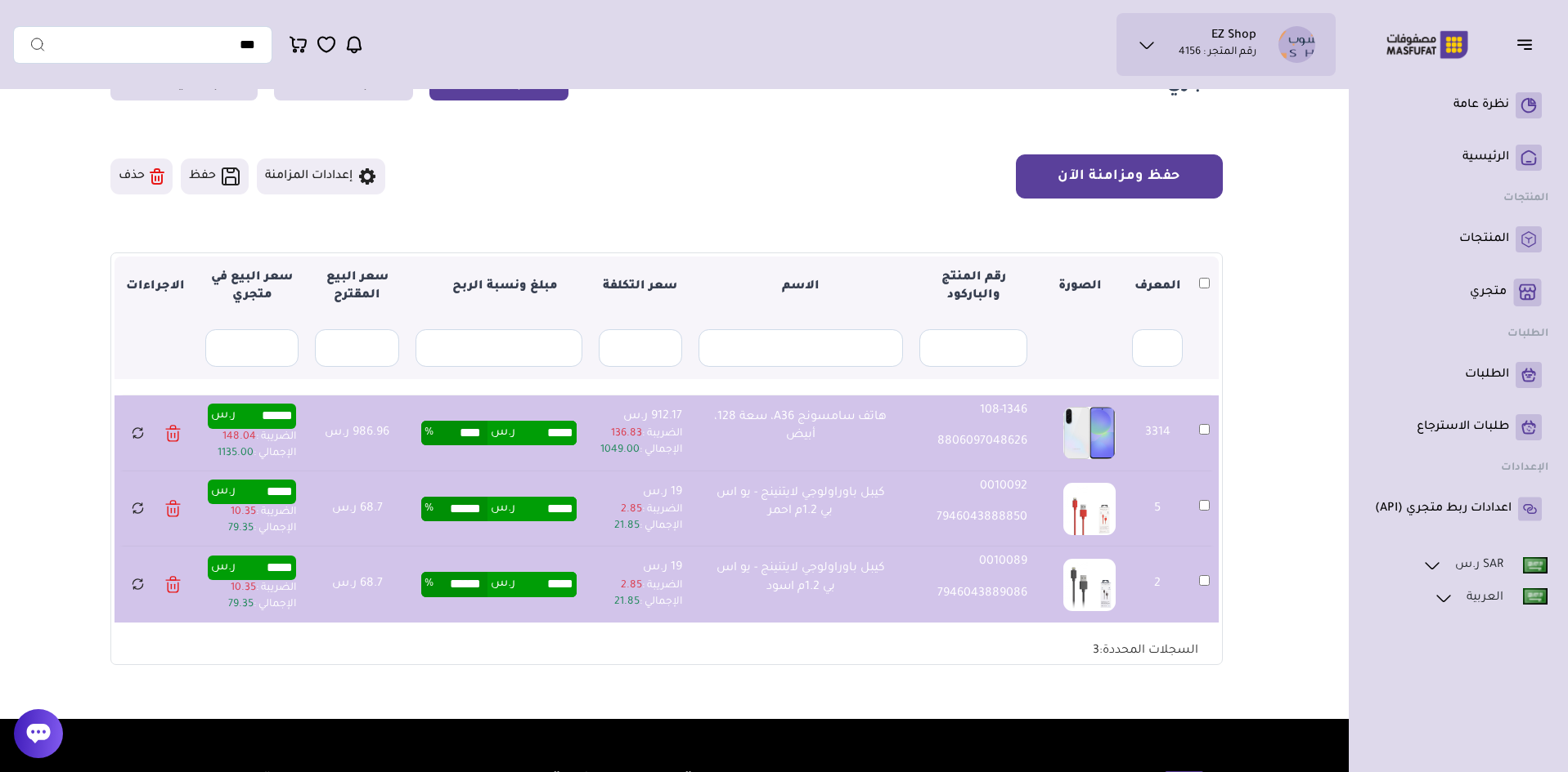
click at [1165, 184] on button "حفظ ومزامنة الآن" at bounding box center [1119, 177] width 207 height 44
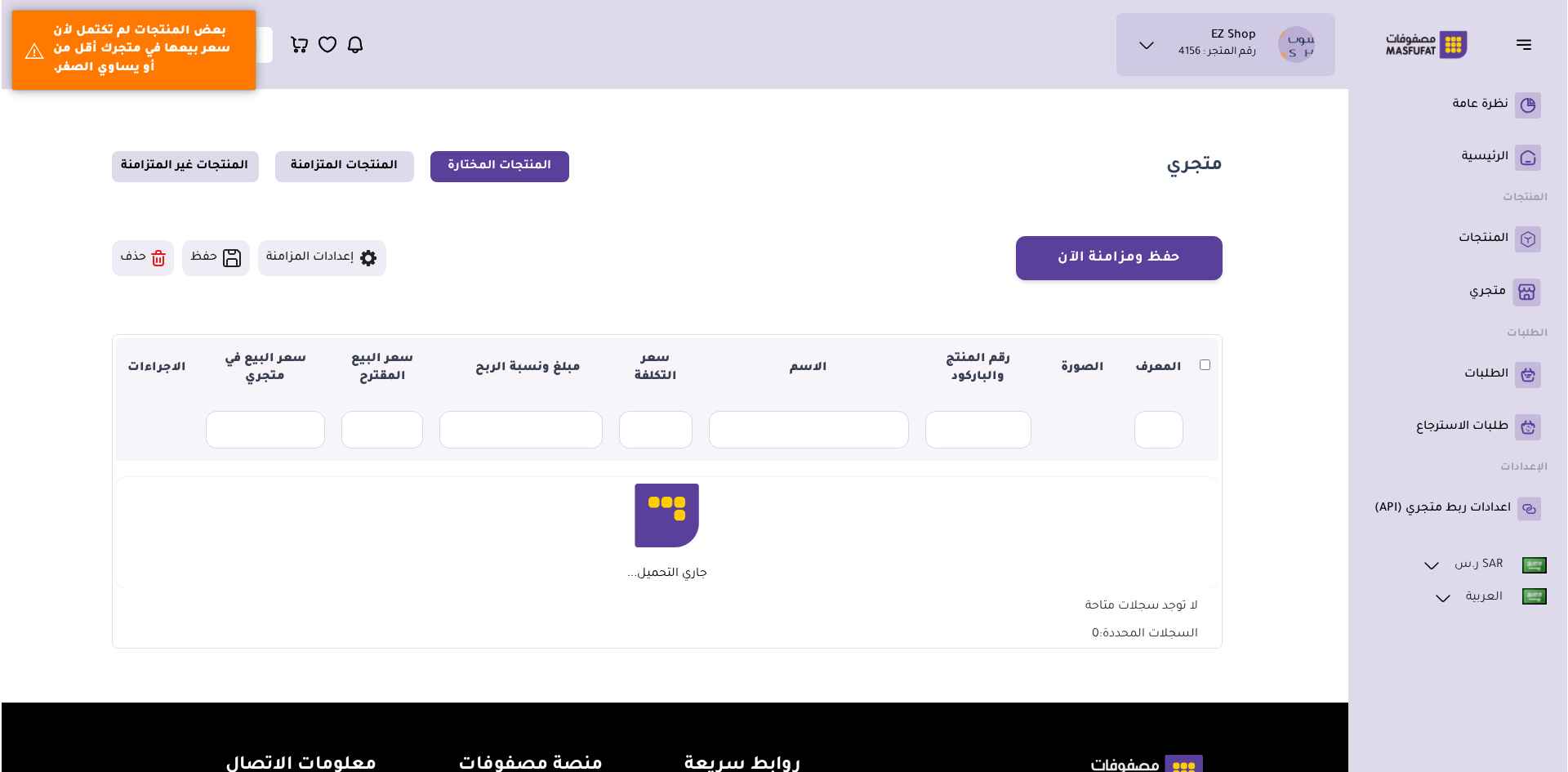
scroll to position [81, 0]
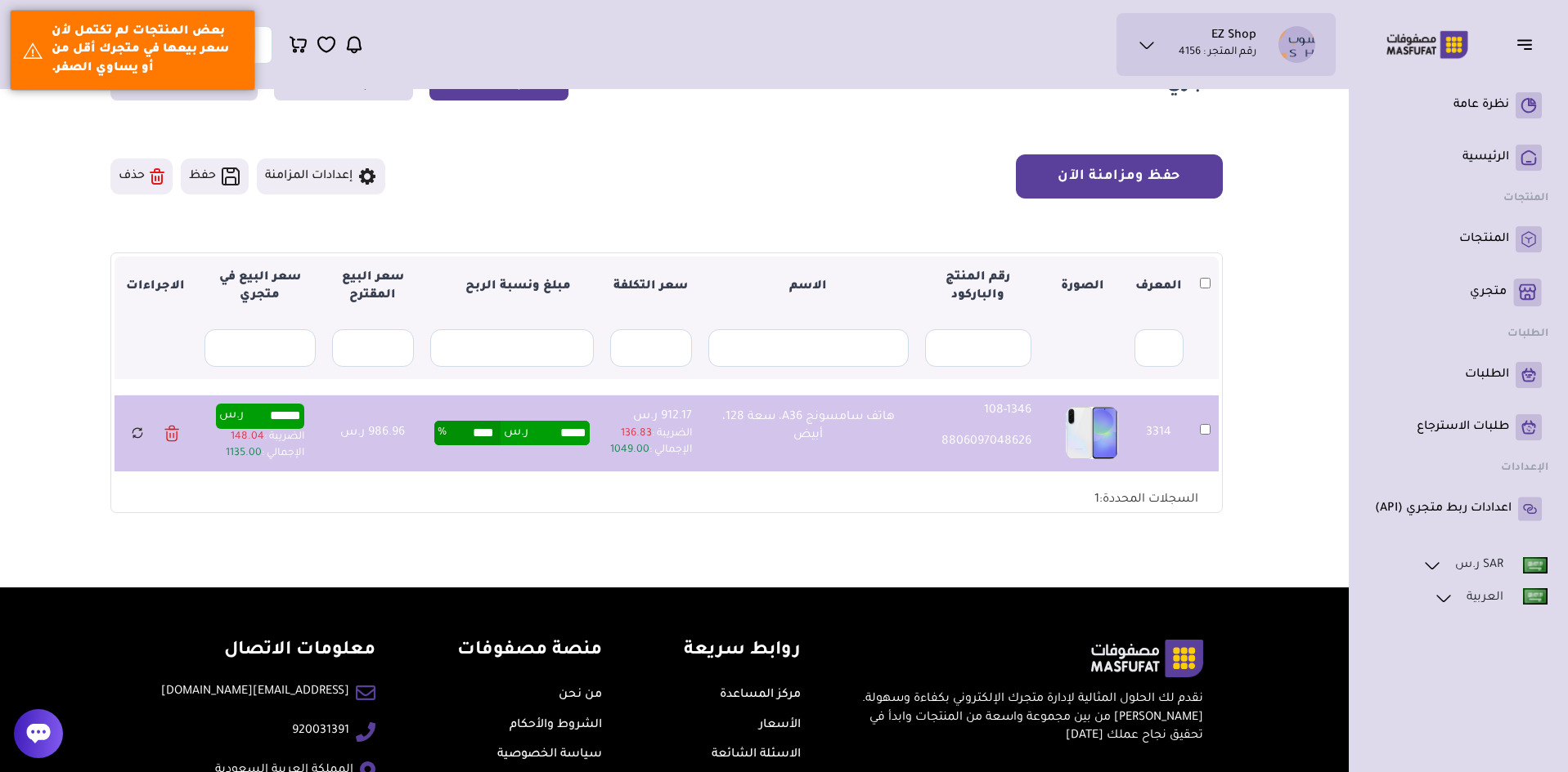
click at [1095, 174] on button "حفظ ومزامنة الآن" at bounding box center [1119, 177] width 207 height 44
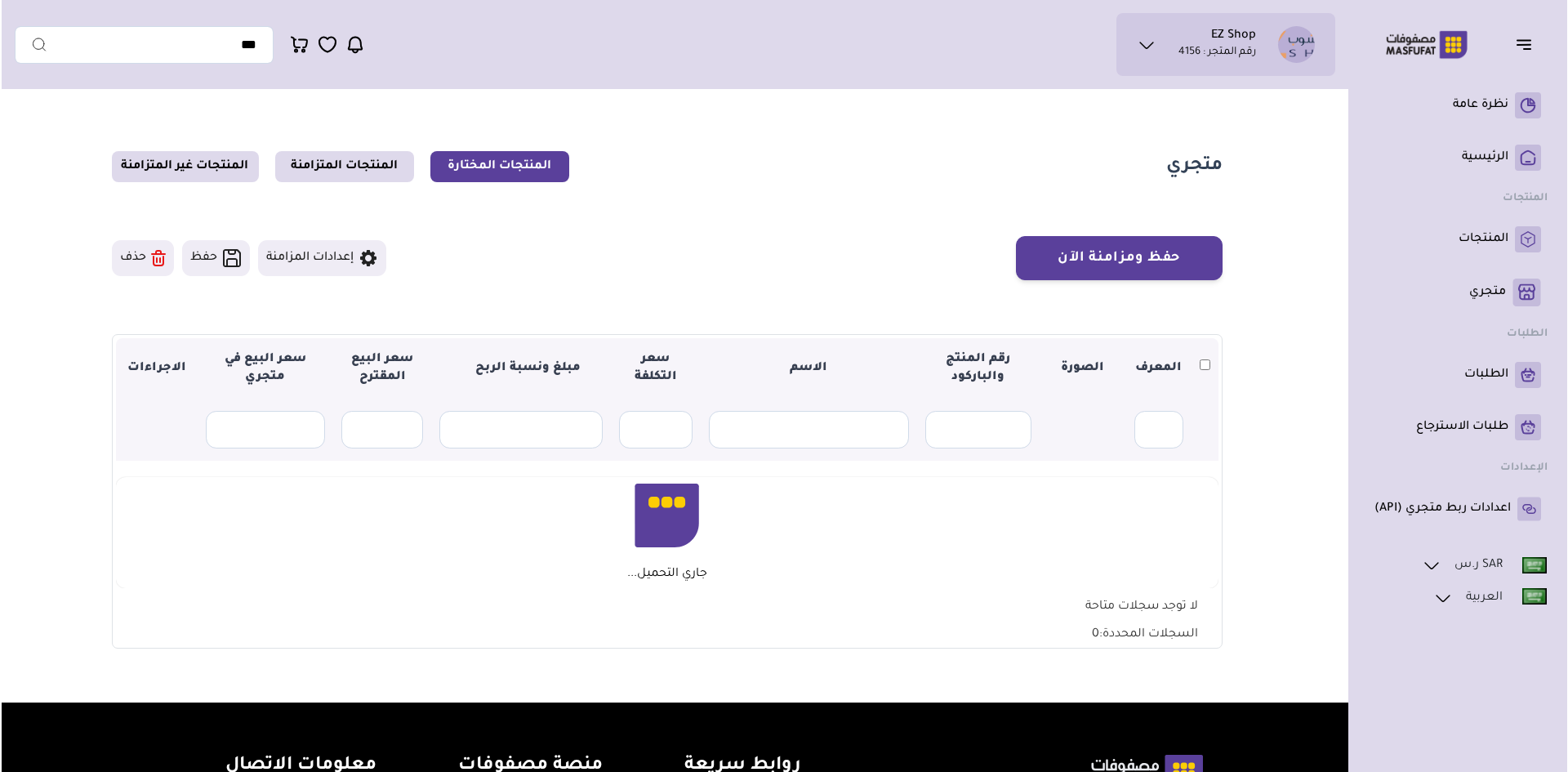
scroll to position [81, 0]
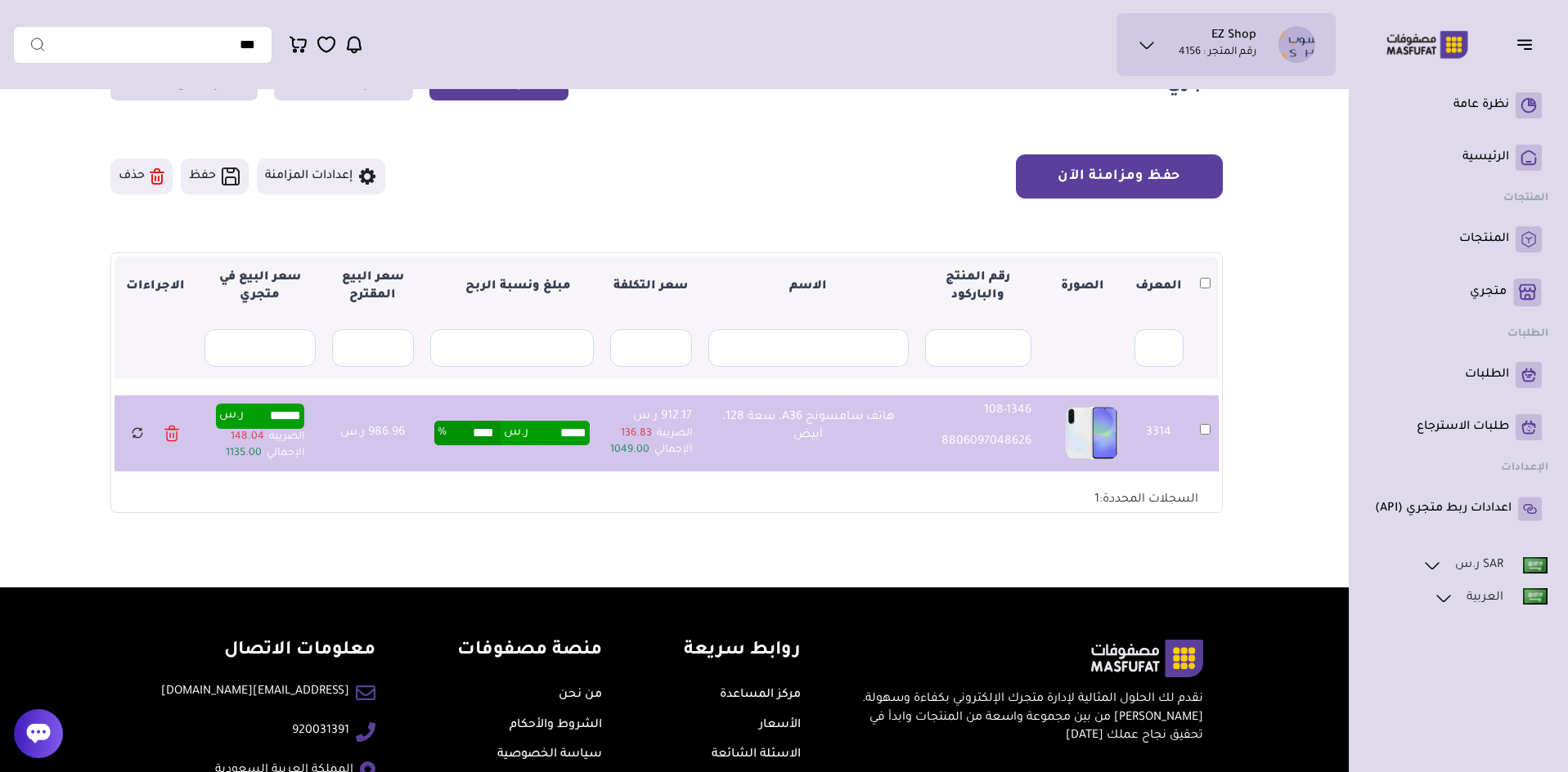
click at [1125, 178] on button "حفظ ومزامنة الآن" at bounding box center [1119, 177] width 207 height 44
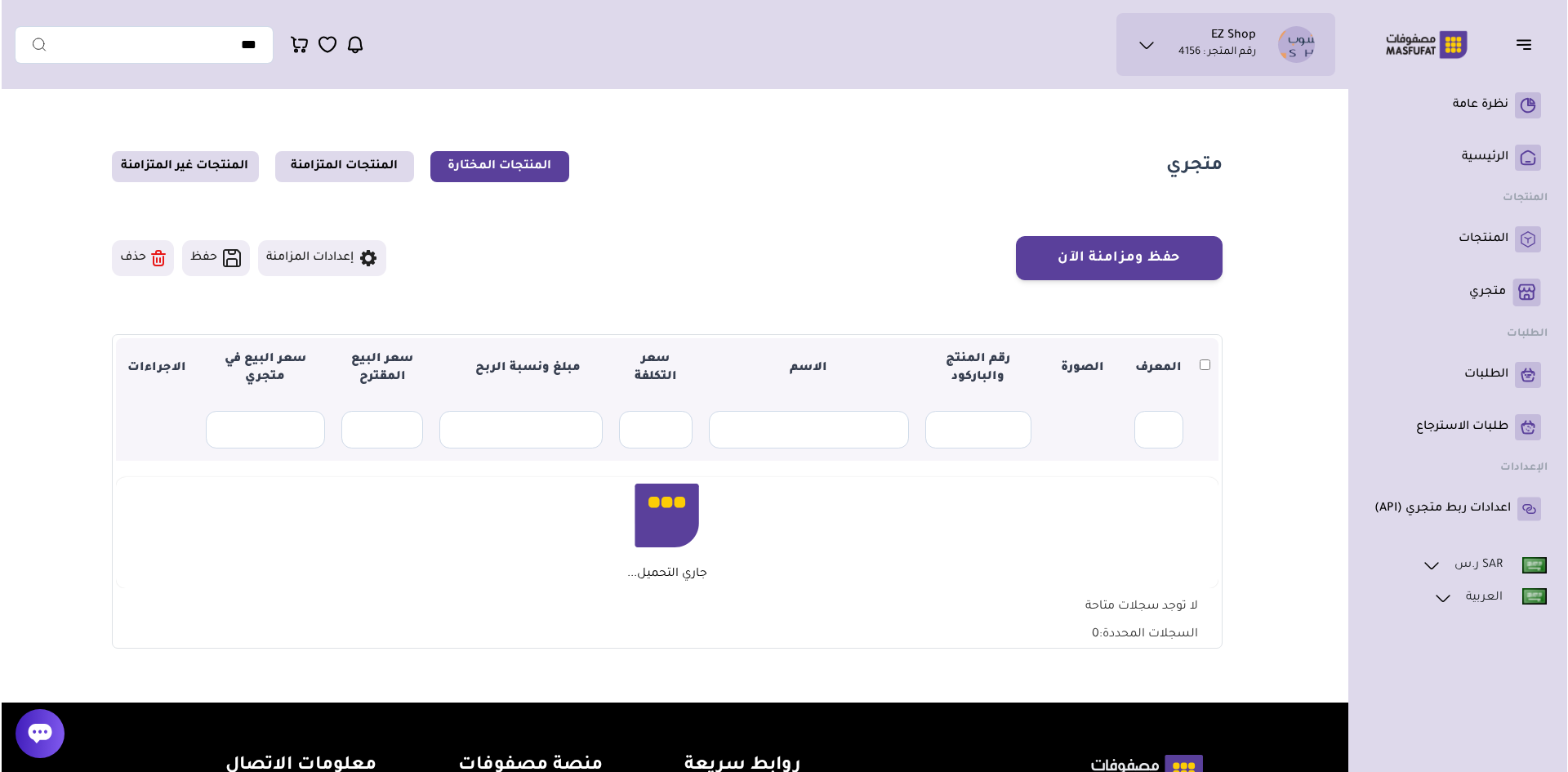
scroll to position [81, 0]
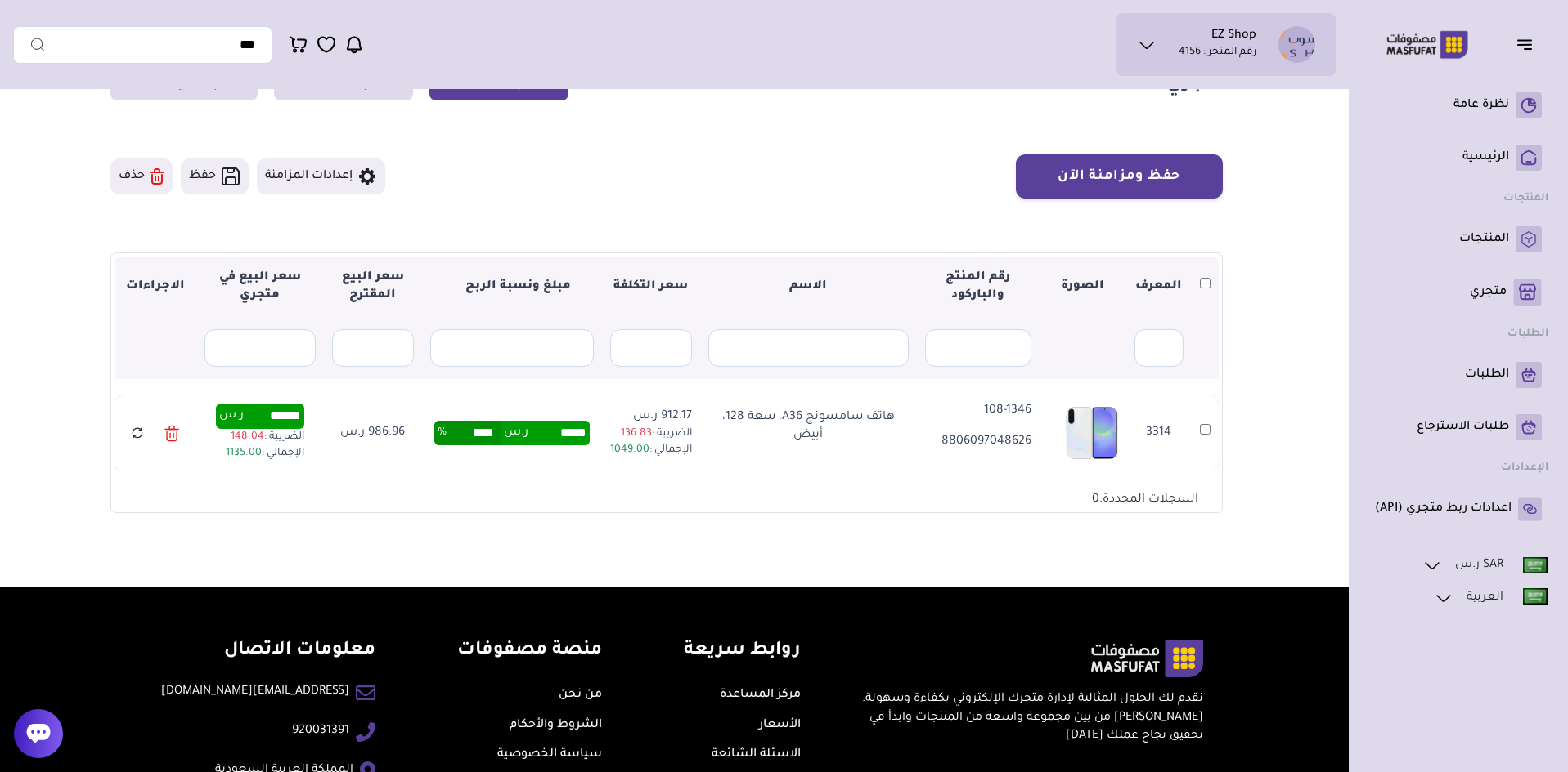
click at [1195, 435] on td "3314" at bounding box center [1204, 434] width 27 height 76
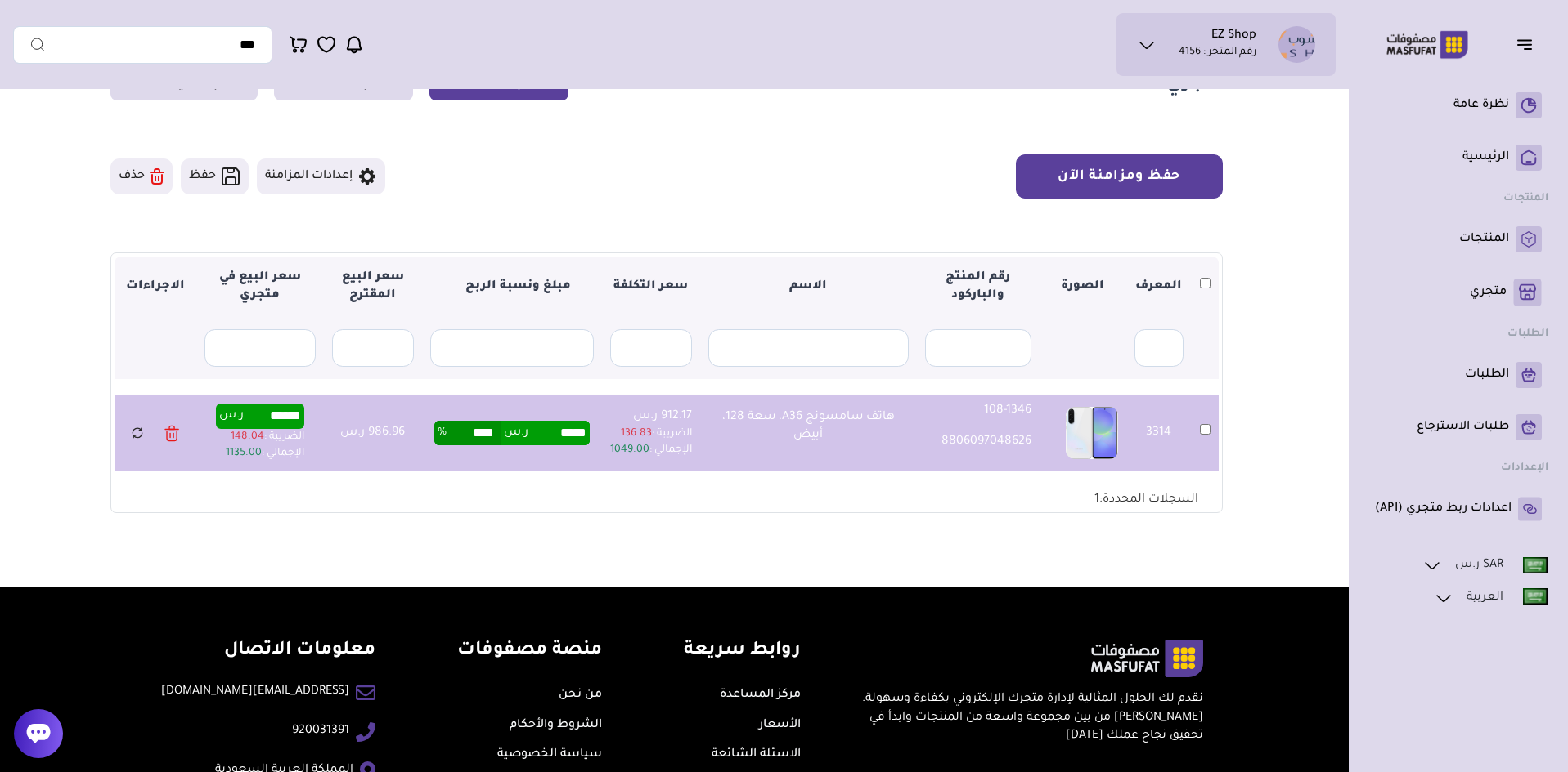
click at [1124, 171] on button "حفظ ومزامنة الآن" at bounding box center [1119, 177] width 207 height 44
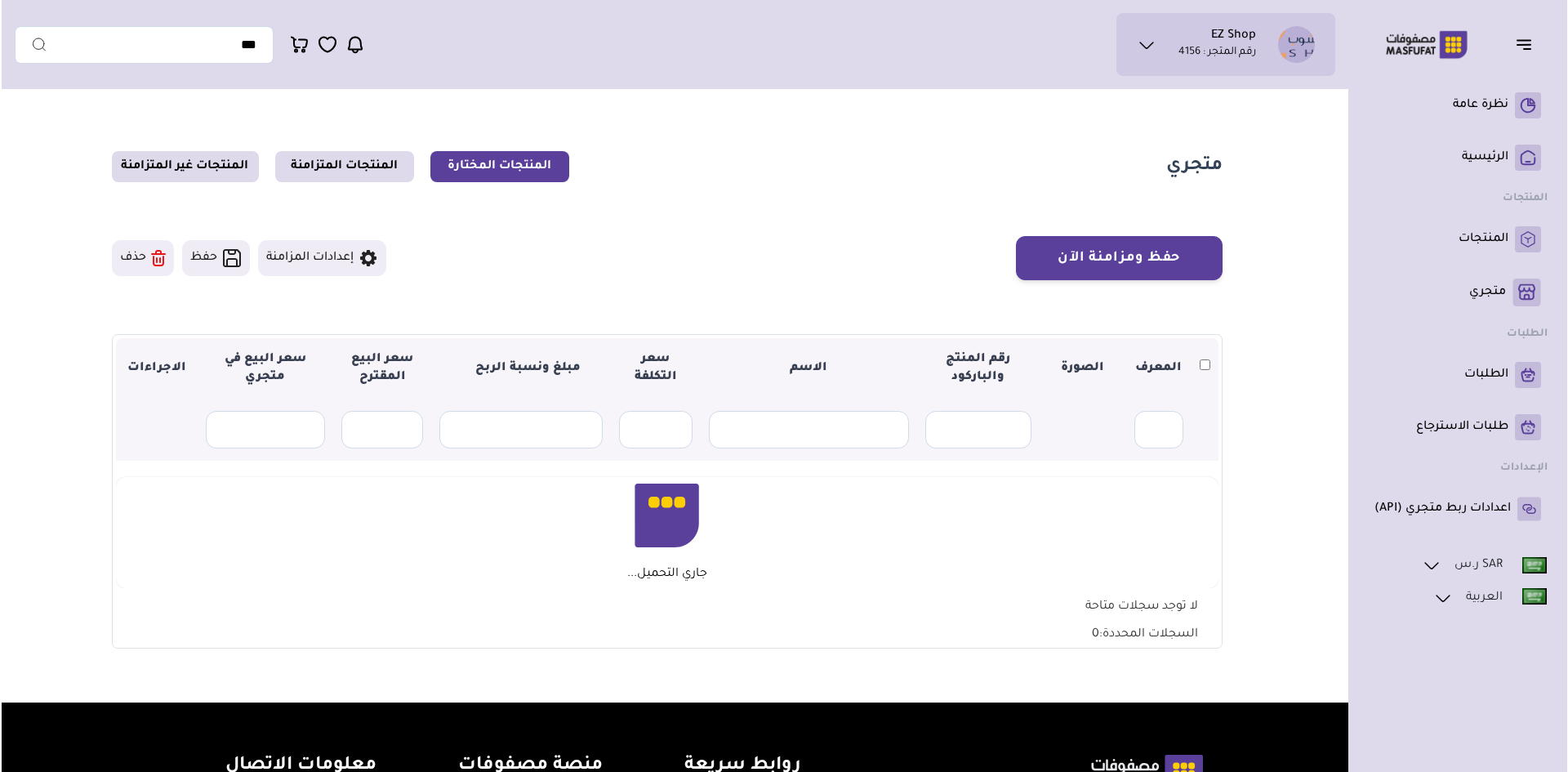
scroll to position [81, 0]
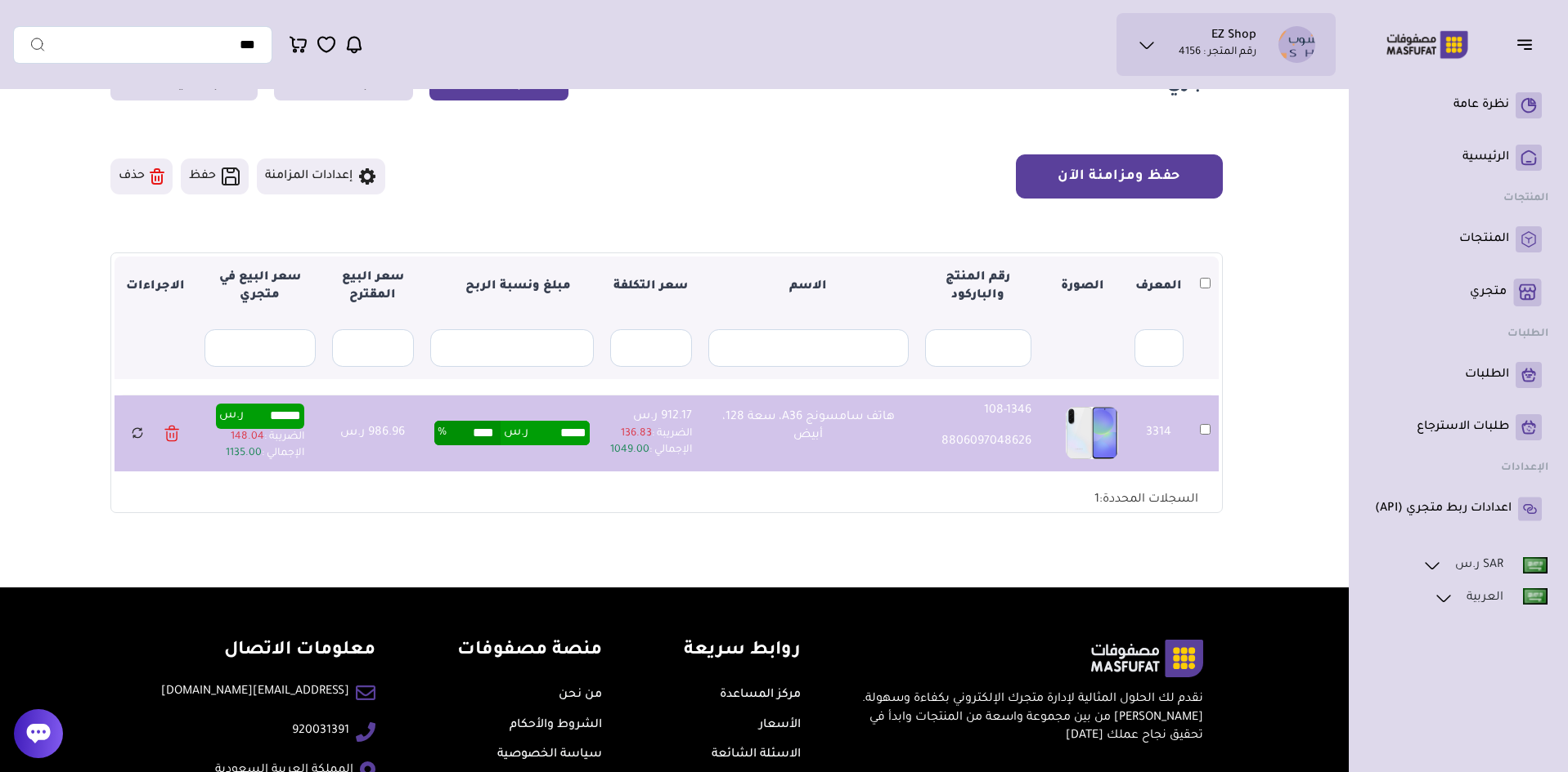
click at [1134, 163] on button "حفظ ومزامنة الآن" at bounding box center [1119, 177] width 207 height 44
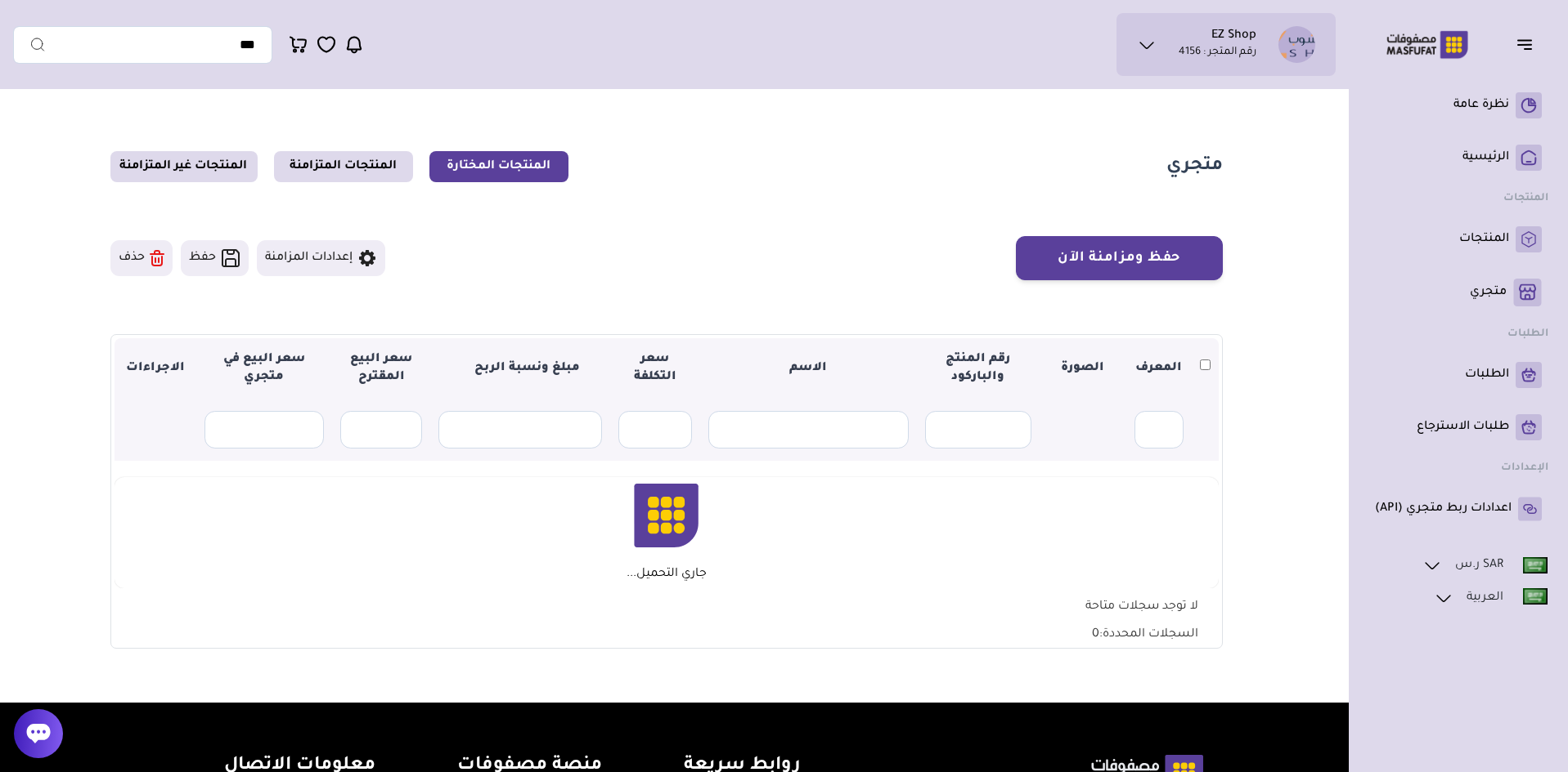
scroll to position [81, 0]
